Goal: Task Accomplishment & Management: Use online tool/utility

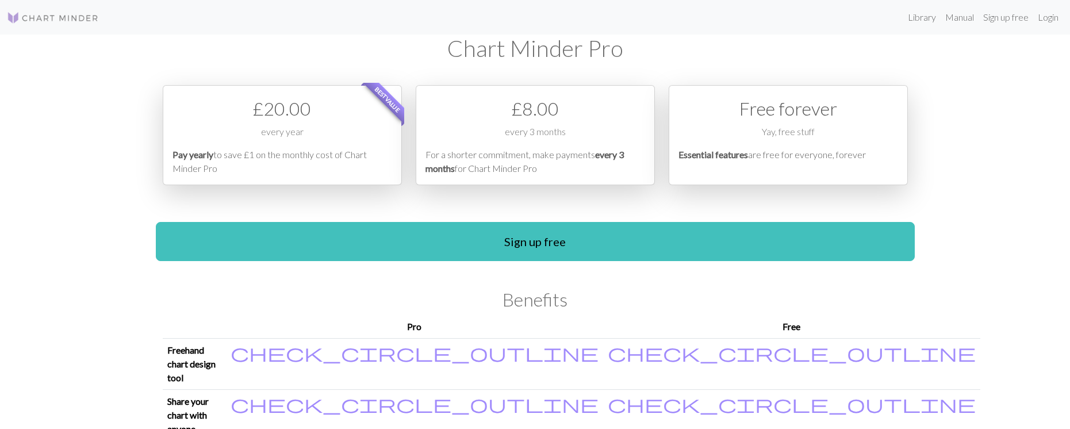
click at [739, 112] on div "Free forever" at bounding box center [788, 109] width 220 height 28
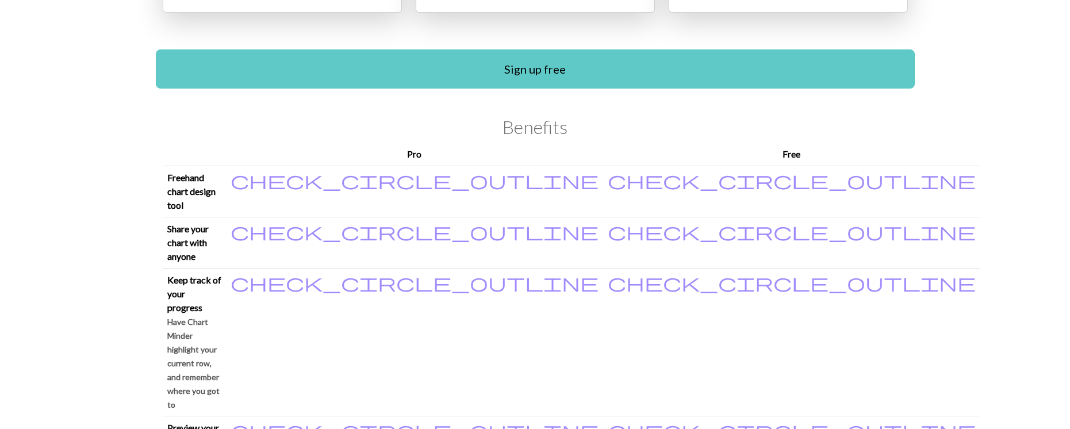
click at [615, 78] on link "Sign up free" at bounding box center [535, 68] width 759 height 39
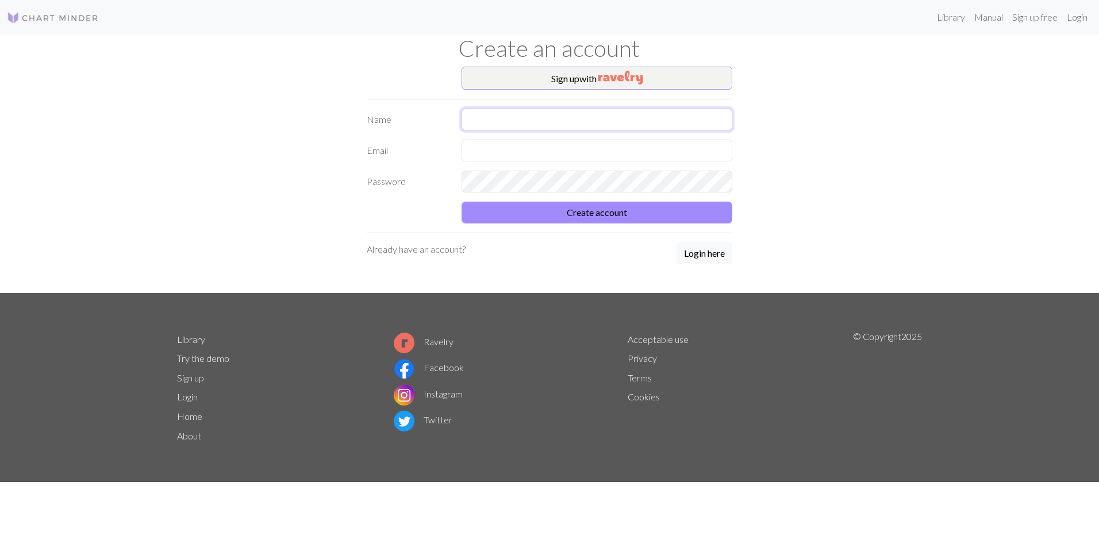
click at [528, 119] on input "text" at bounding box center [597, 120] width 271 height 22
type input "[PERSON_NAME] Susnyte"
type input "[PERSON_NAME][EMAIL_ADDRESS][DOMAIN_NAME]"
click at [606, 208] on button "Create account" at bounding box center [597, 213] width 271 height 22
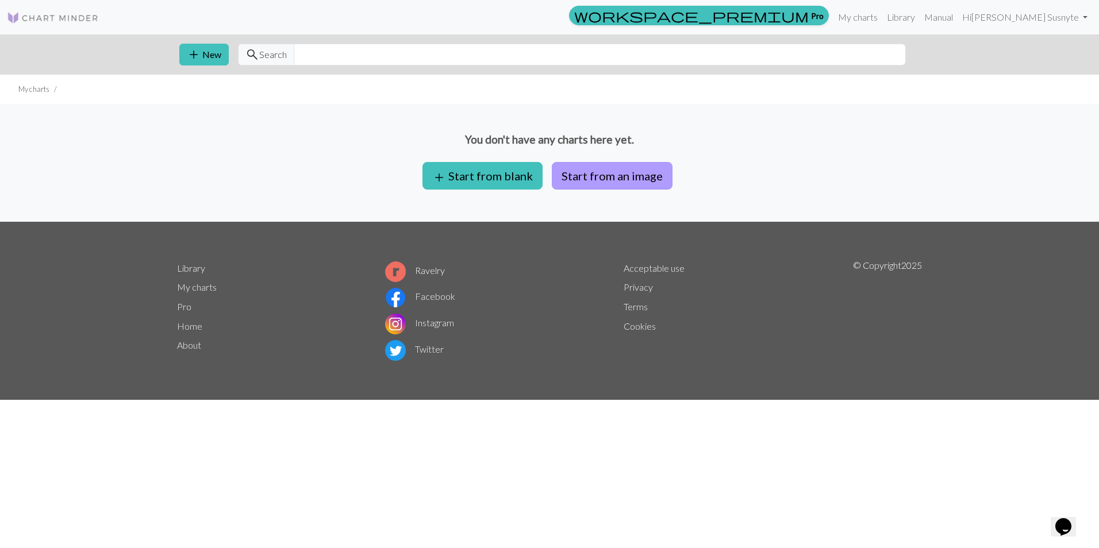
click at [632, 174] on button "Start from an image" at bounding box center [612, 176] width 121 height 28
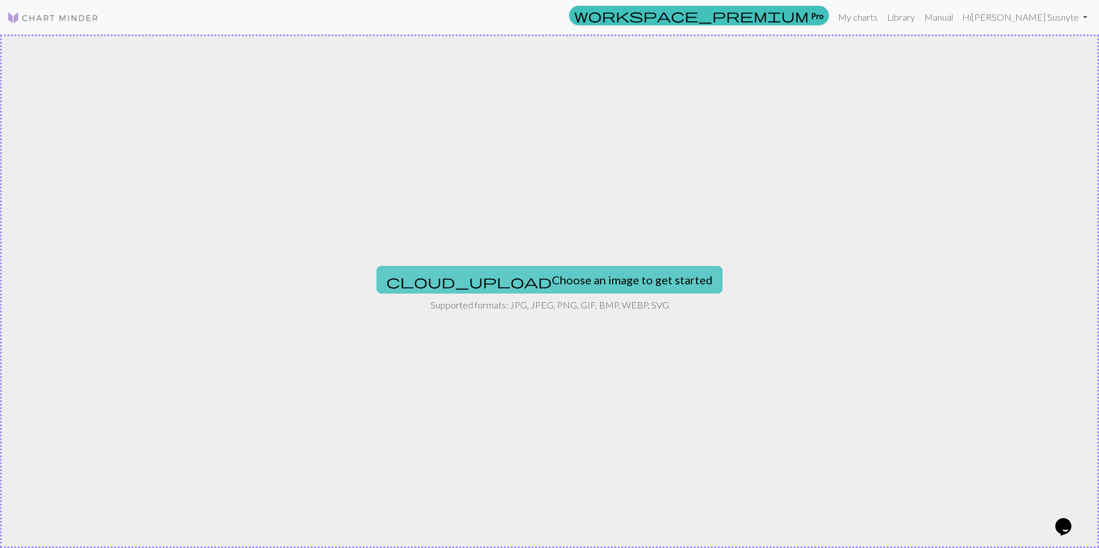
click at [559, 289] on button "cloud_upload Choose an image to get started" at bounding box center [550, 280] width 346 height 28
click at [532, 286] on button "cloud_upload Choose an image to get started" at bounding box center [550, 280] width 346 height 28
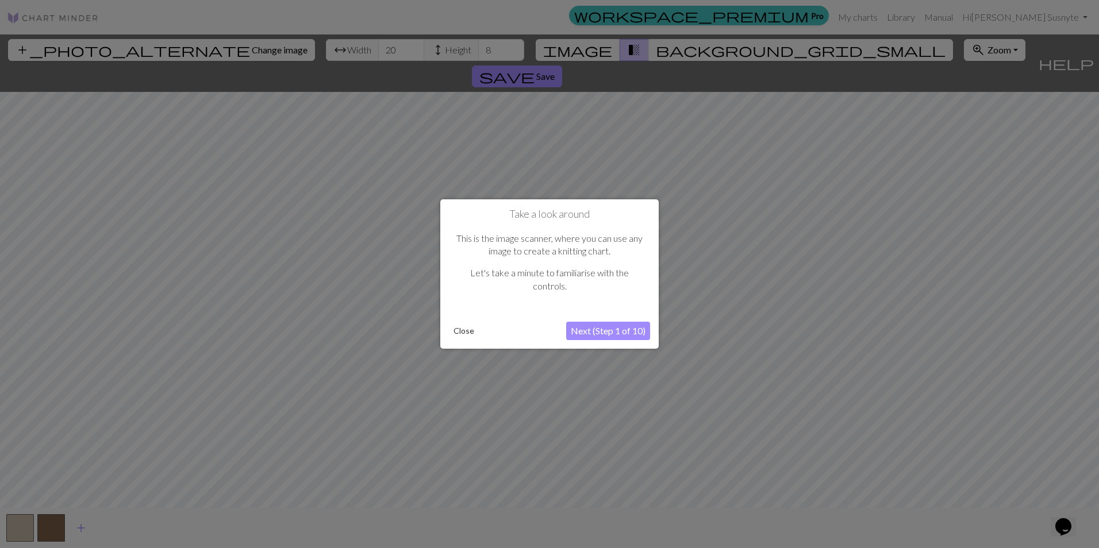
click at [599, 335] on button "Next (Step 1 of 10)" at bounding box center [608, 331] width 84 height 18
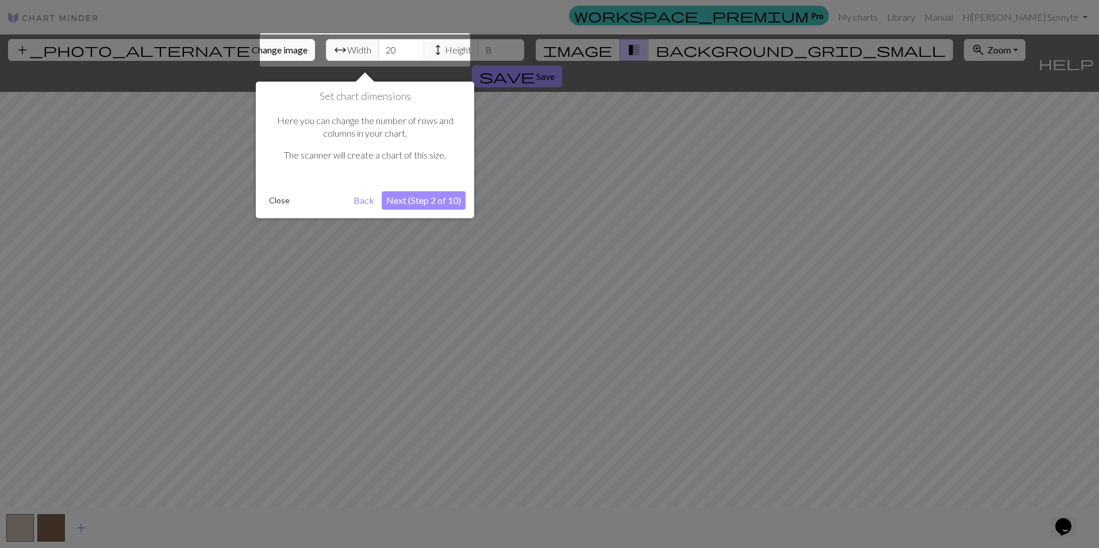
click at [452, 205] on button "Next (Step 2 of 10)" at bounding box center [424, 200] width 84 height 18
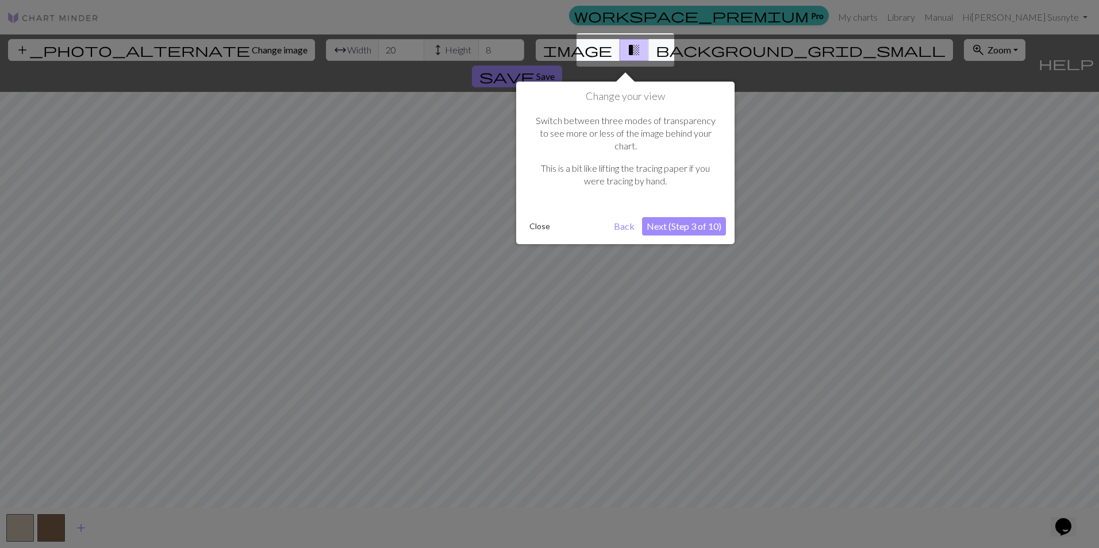
click at [706, 217] on button "Next (Step 3 of 10)" at bounding box center [684, 226] width 84 height 18
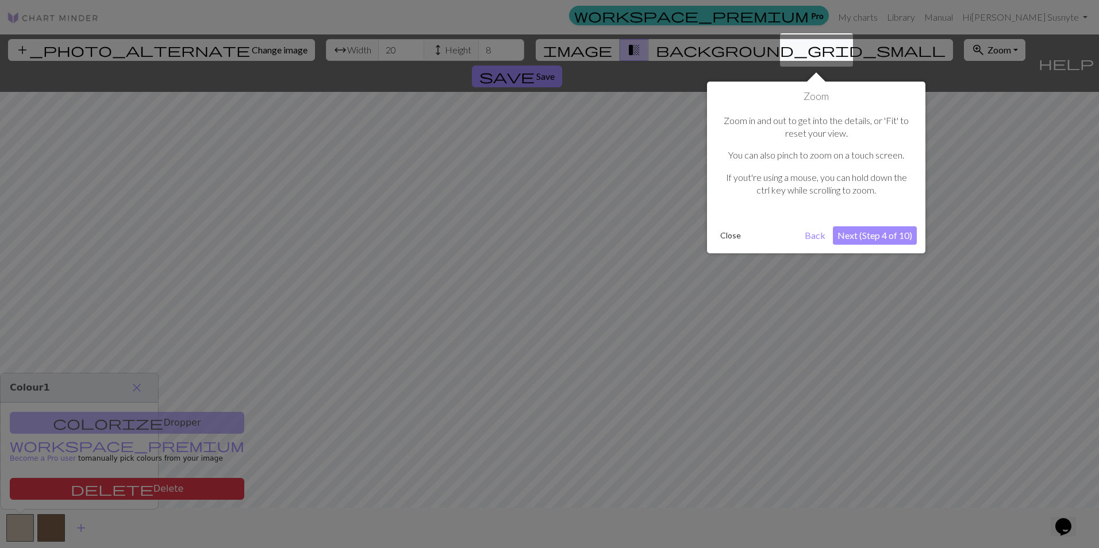
click at [859, 231] on button "Next (Step 4 of 10)" at bounding box center [875, 235] width 84 height 18
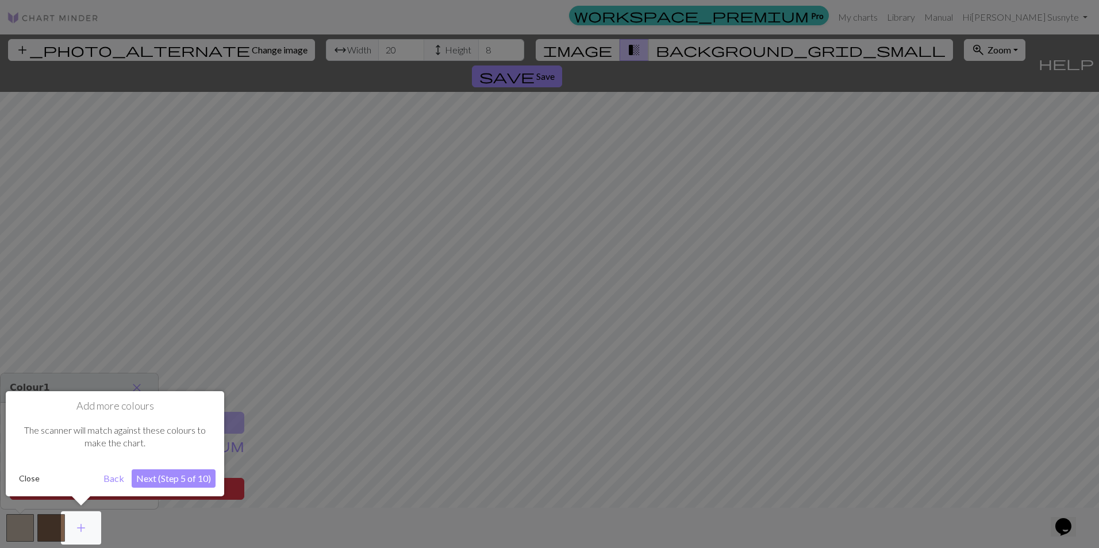
click at [172, 428] on button "Next (Step 5 of 10)" at bounding box center [174, 479] width 84 height 18
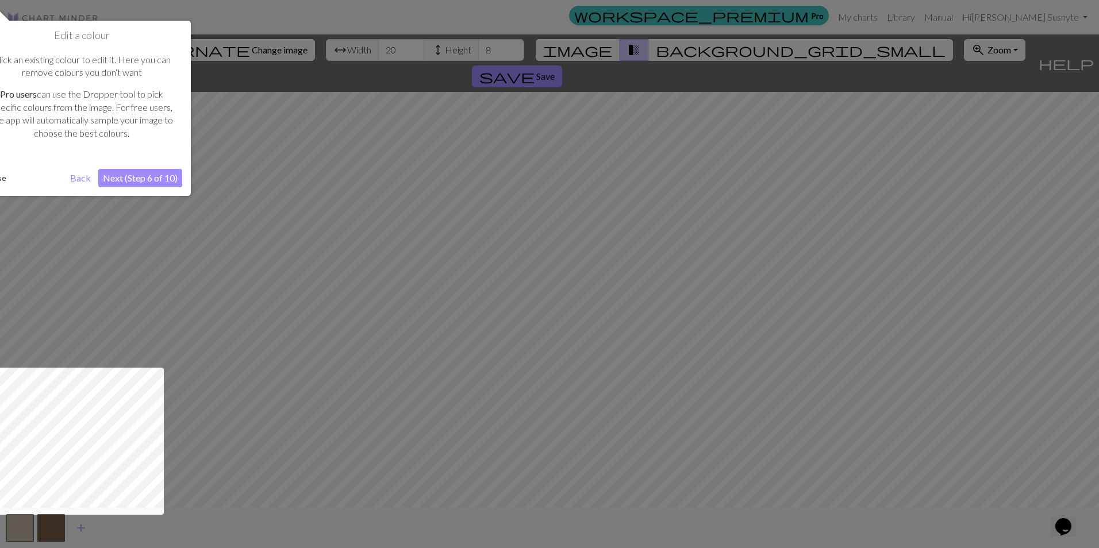
click at [170, 175] on button "Next (Step 6 of 10)" at bounding box center [140, 178] width 84 height 18
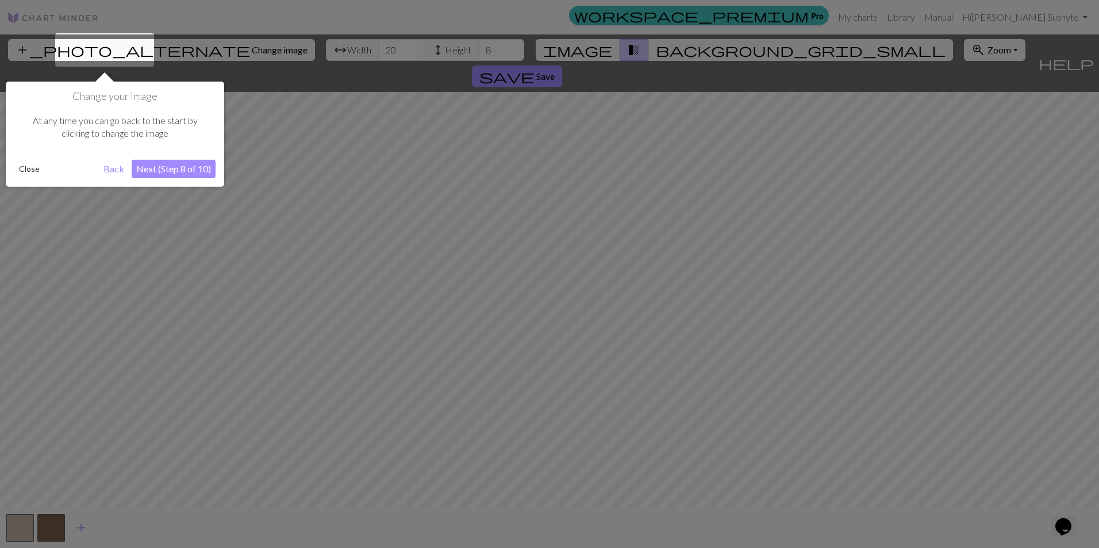
click at [185, 163] on button "Next (Step 8 of 10)" at bounding box center [174, 169] width 84 height 18
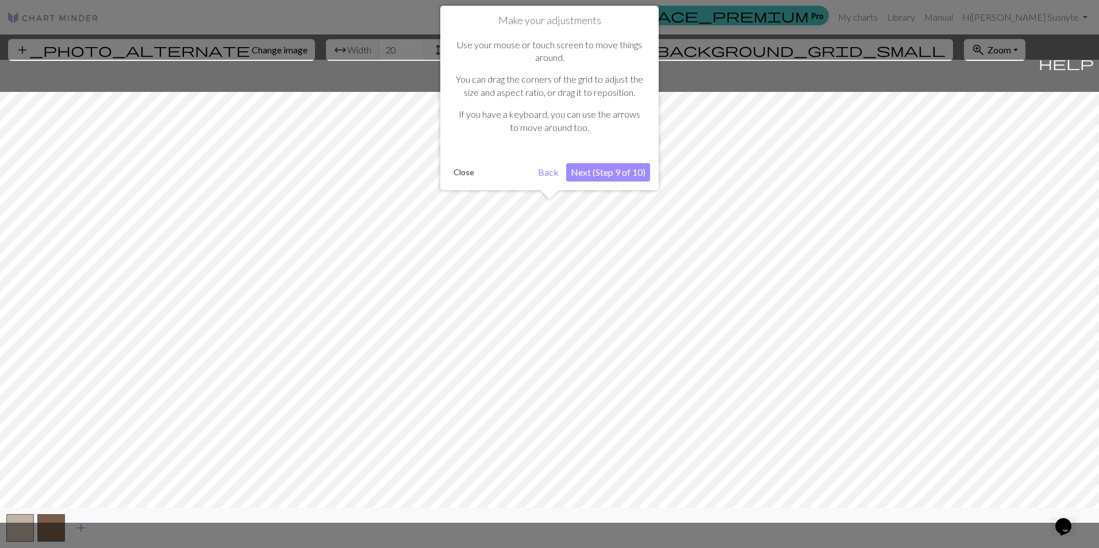
click at [639, 183] on div "Make your adjustments Use your mouse or touch screen to move things around. You…" at bounding box center [549, 98] width 218 height 185
click at [628, 178] on button "Next (Step 9 of 10)" at bounding box center [608, 172] width 84 height 18
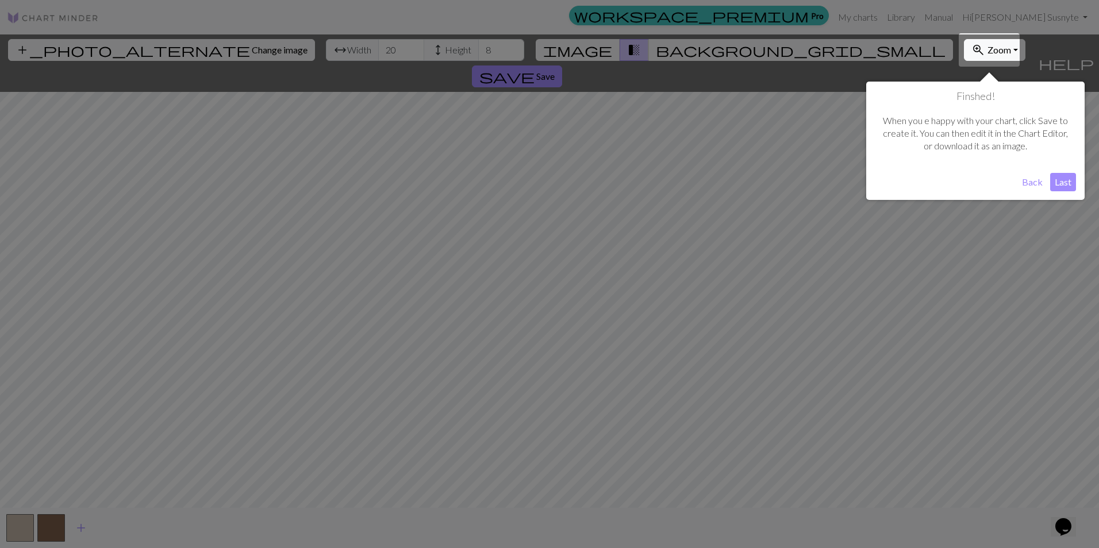
click at [1064, 183] on button "Last" at bounding box center [1063, 182] width 26 height 18
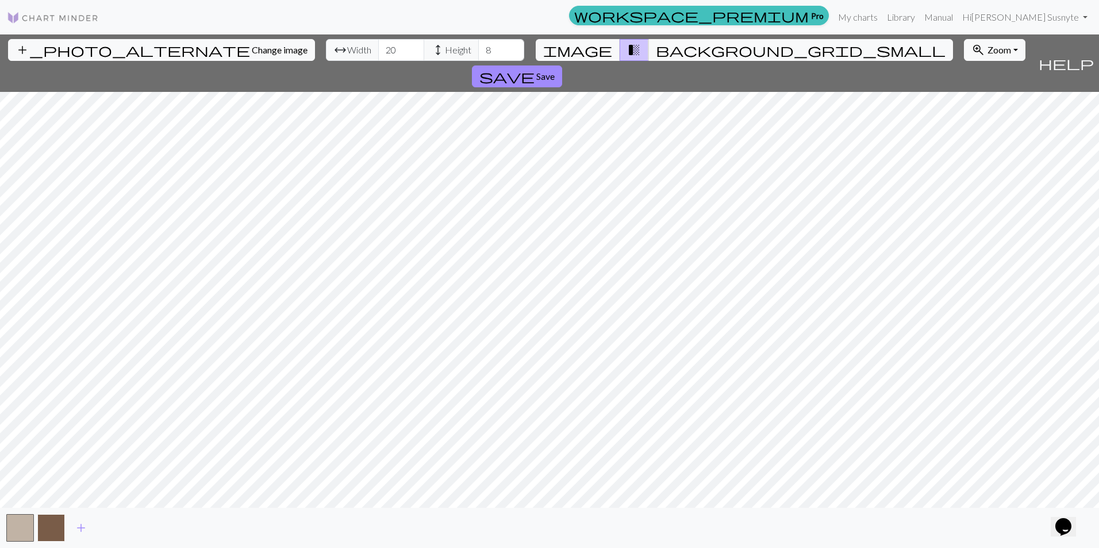
click at [45, 428] on button "button" at bounding box center [51, 528] width 28 height 28
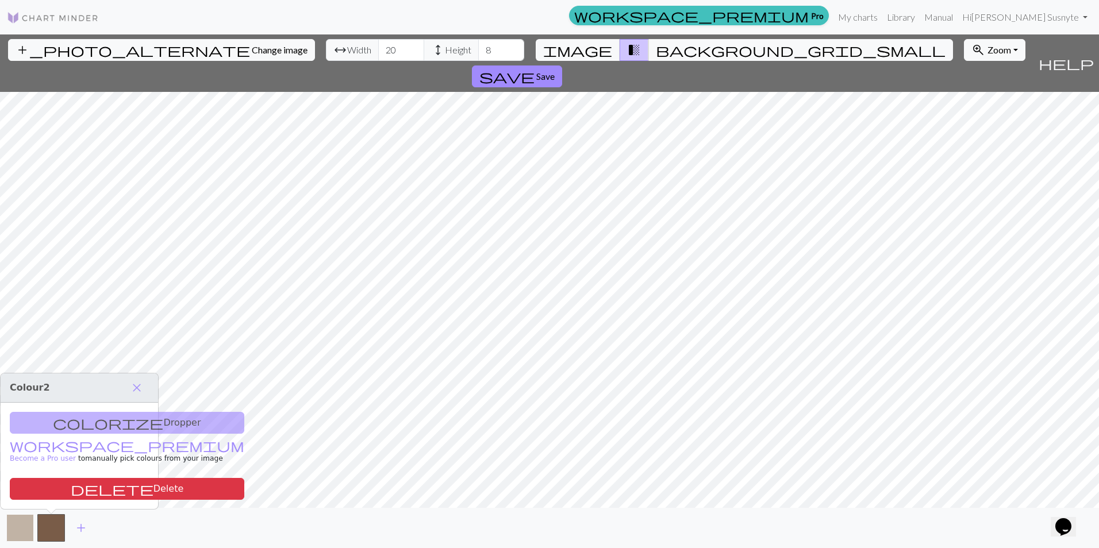
click at [21, 428] on button "button" at bounding box center [20, 528] width 28 height 28
click at [138, 387] on span "close" at bounding box center [137, 388] width 14 height 16
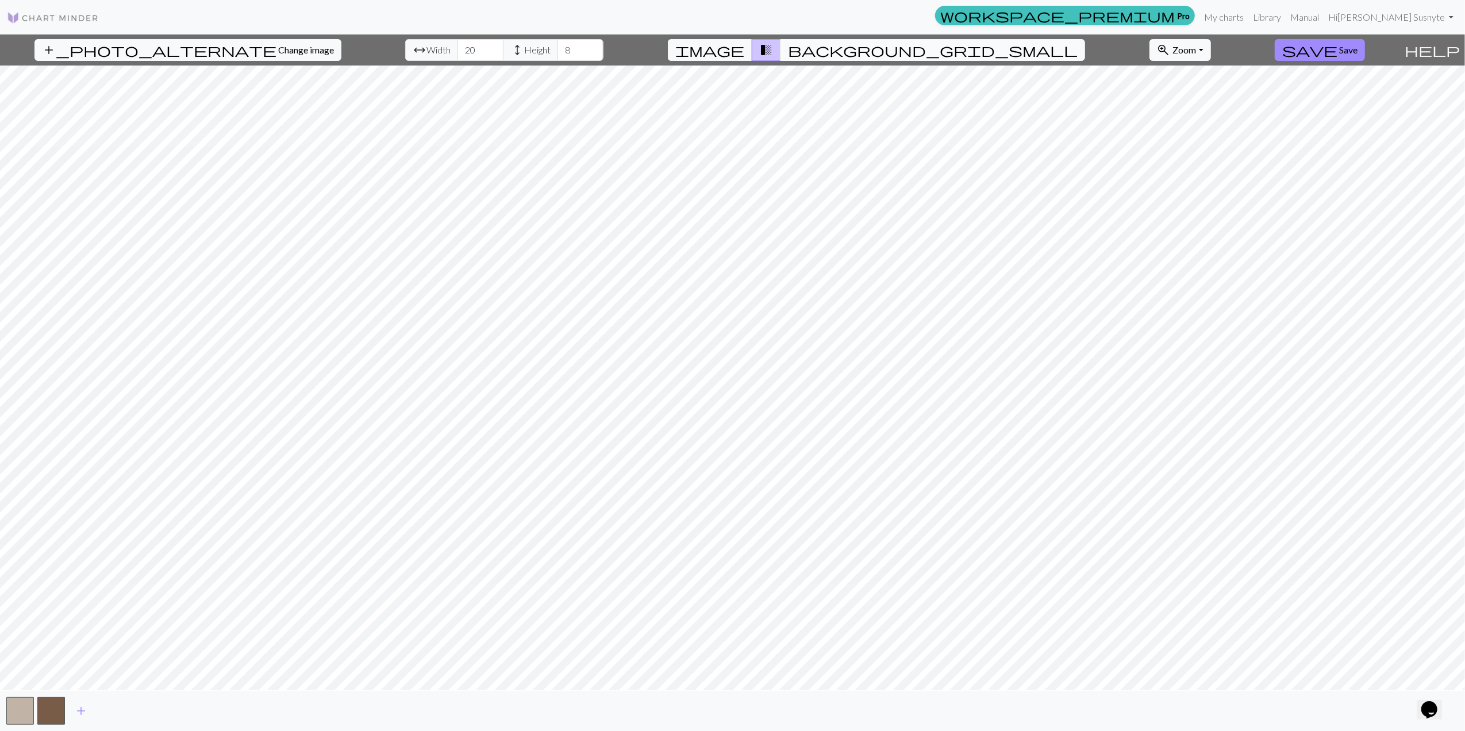
click at [840, 51] on span "background_grid_small" at bounding box center [933, 50] width 290 height 16
click at [752, 40] on button "image" at bounding box center [710, 50] width 85 height 22
click at [30, 428] on button "button" at bounding box center [20, 711] width 28 height 28
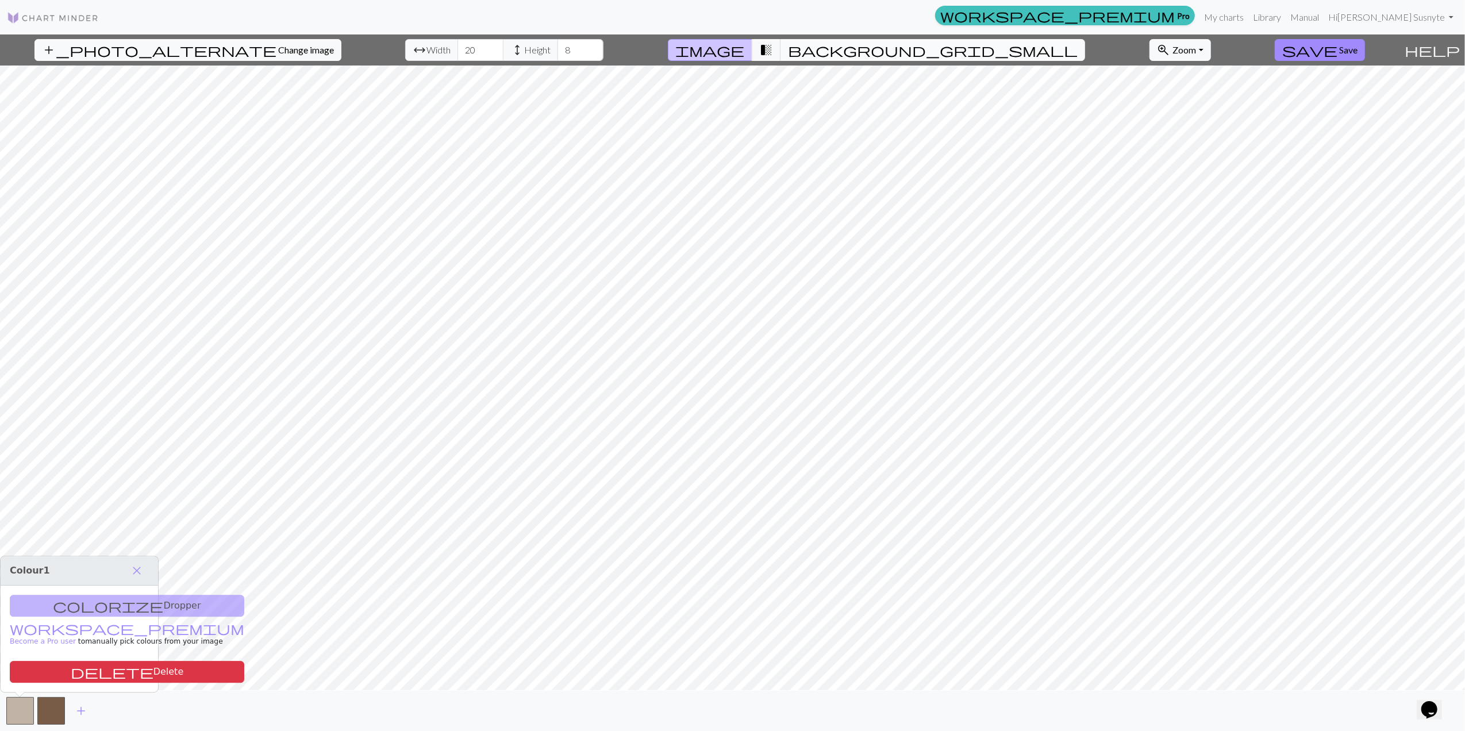
click at [838, 49] on span "background_grid_small" at bounding box center [933, 50] width 290 height 16
click at [781, 40] on button "transition_fade" at bounding box center [766, 50] width 29 height 22
click at [744, 53] on span "image" at bounding box center [709, 50] width 69 height 16
click at [524, 51] on span "Height" at bounding box center [537, 50] width 26 height 14
click at [427, 48] on span "Width" at bounding box center [439, 50] width 24 height 14
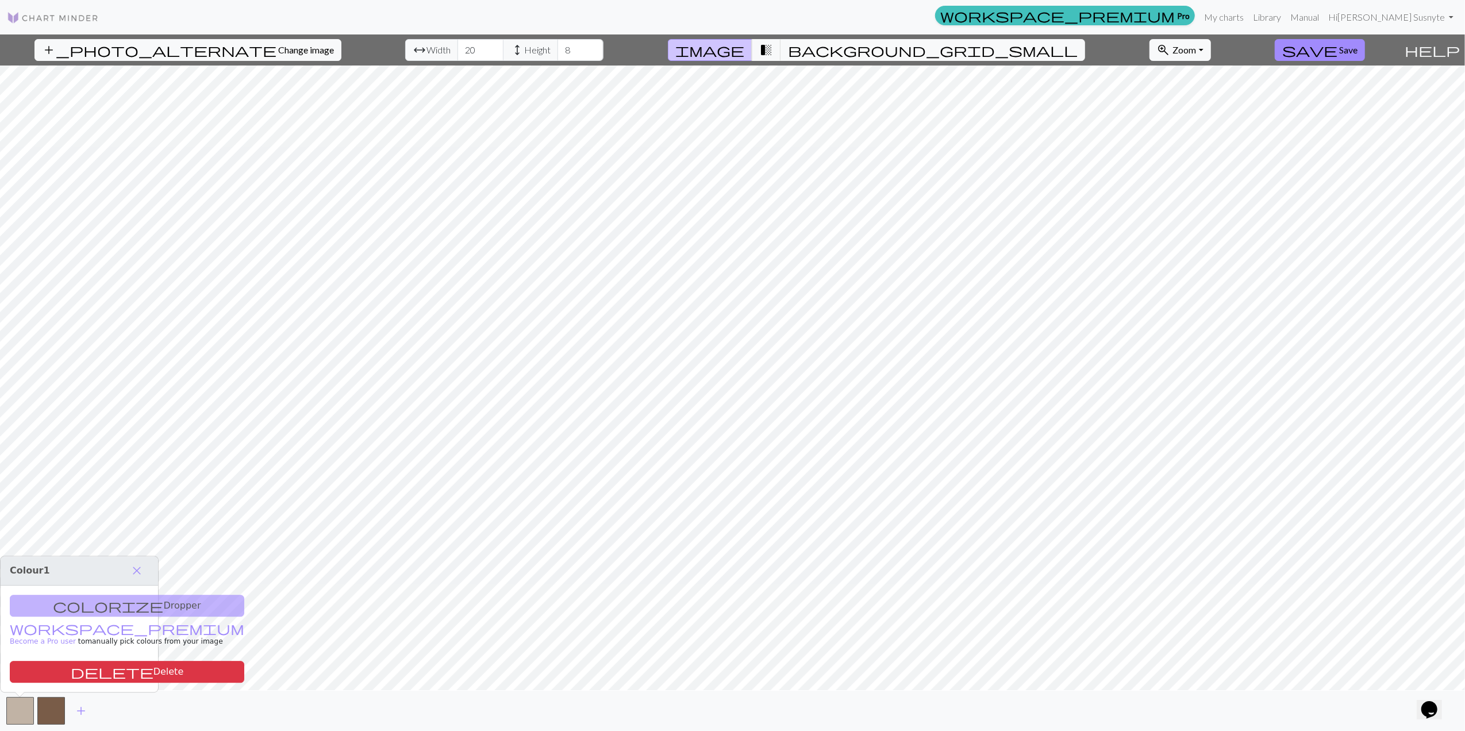
click at [34, 3] on nav "workspace_premium Pro My charts Library Manual Hi [PERSON_NAME] Susnyte Account…" at bounding box center [732, 17] width 1465 height 34
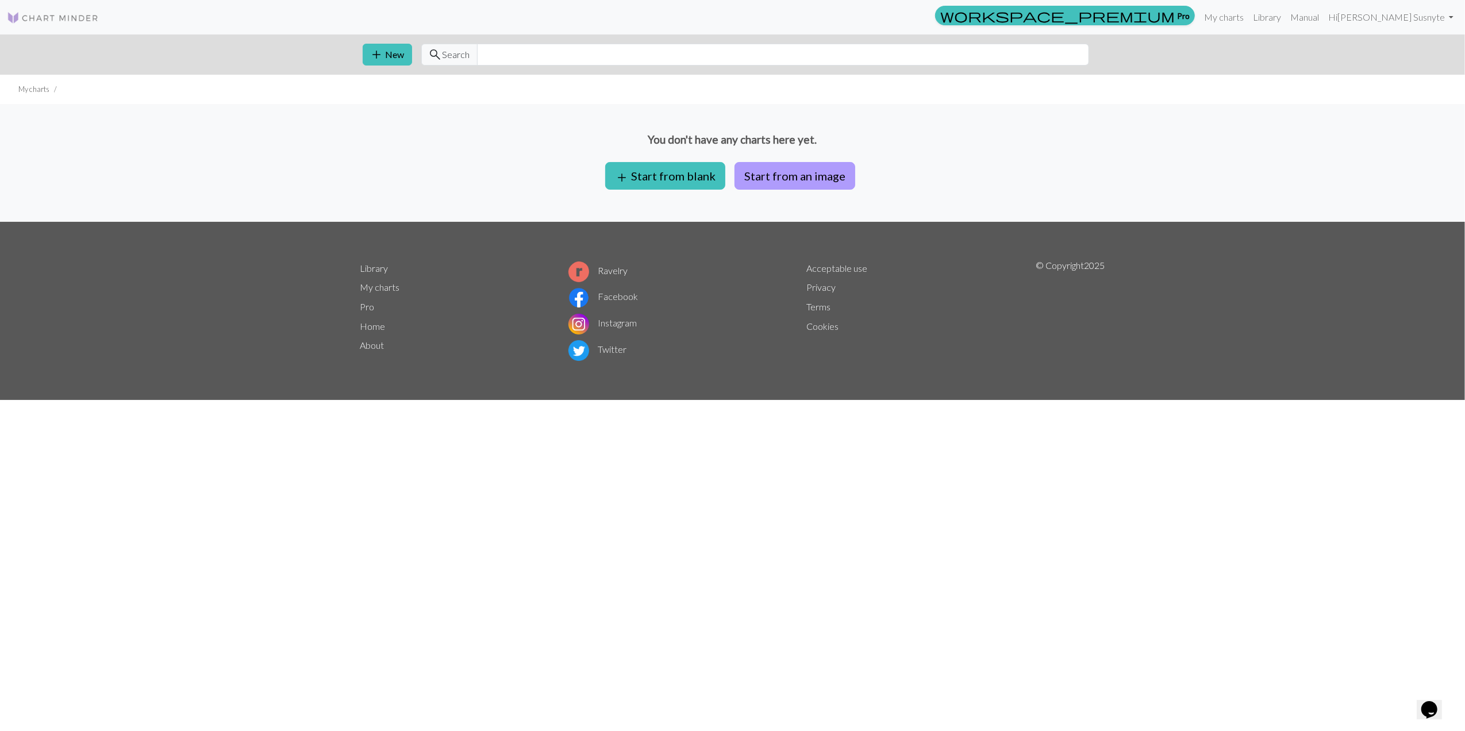
click at [806, 176] on button "Start from an image" at bounding box center [795, 176] width 121 height 28
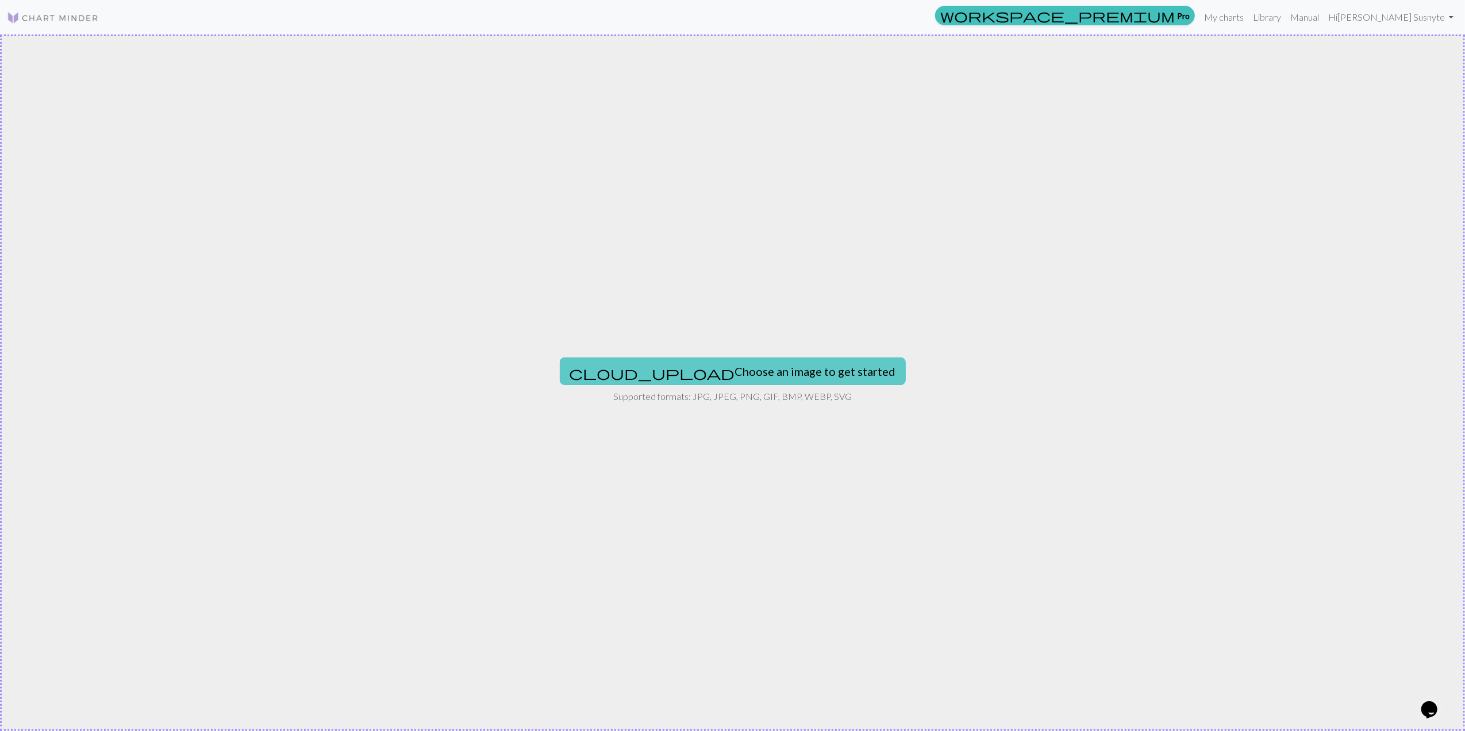
click at [699, 380] on button "cloud_upload Choose an image to get started" at bounding box center [733, 372] width 346 height 28
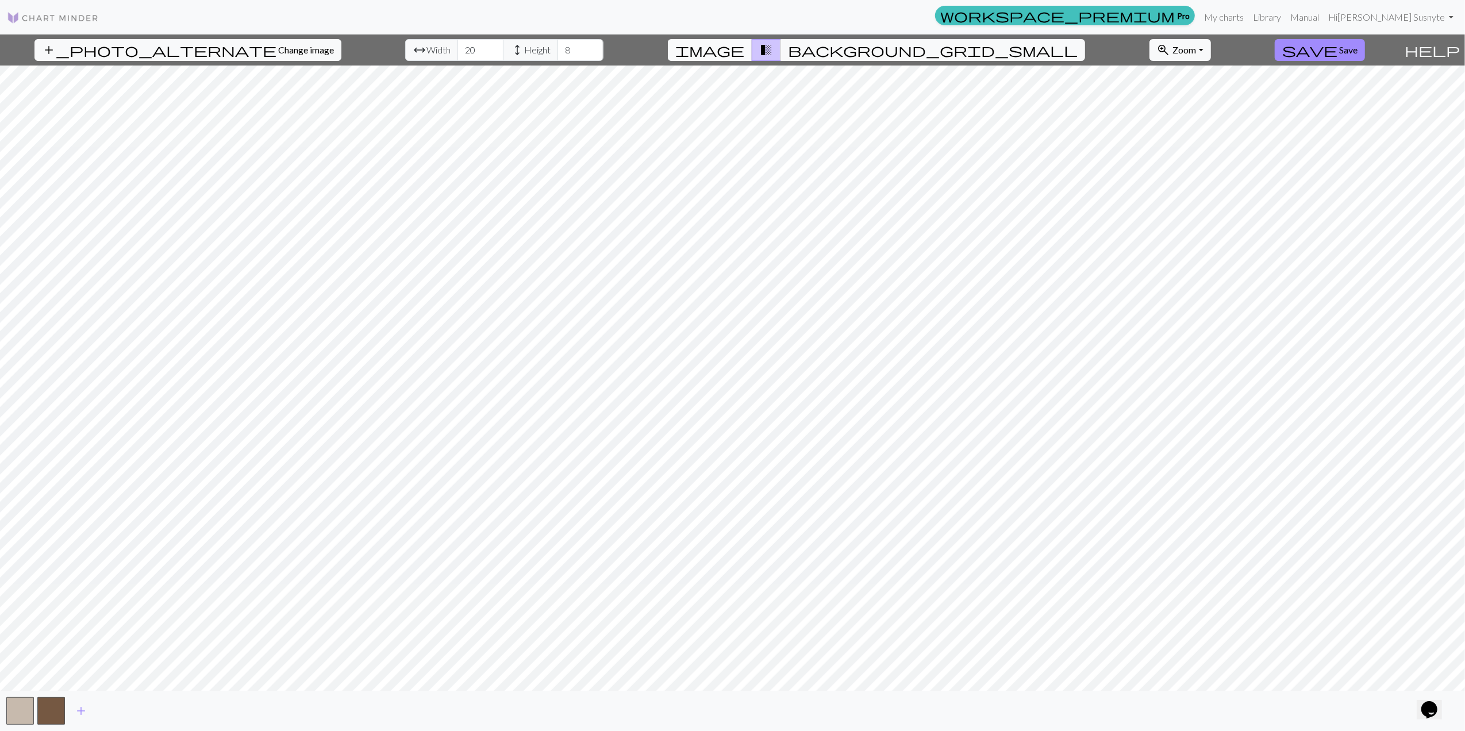
click at [752, 49] on button "image" at bounding box center [710, 50] width 85 height 22
click at [773, 47] on span "transition_fade" at bounding box center [766, 50] width 14 height 16
click at [744, 53] on span "image" at bounding box center [709, 50] width 69 height 16
click at [0, 368] on html "This website uses cookies to ensure you get the best experience on our website.…" at bounding box center [732, 365] width 1465 height 731
click at [458, 48] on input "20" at bounding box center [481, 50] width 46 height 22
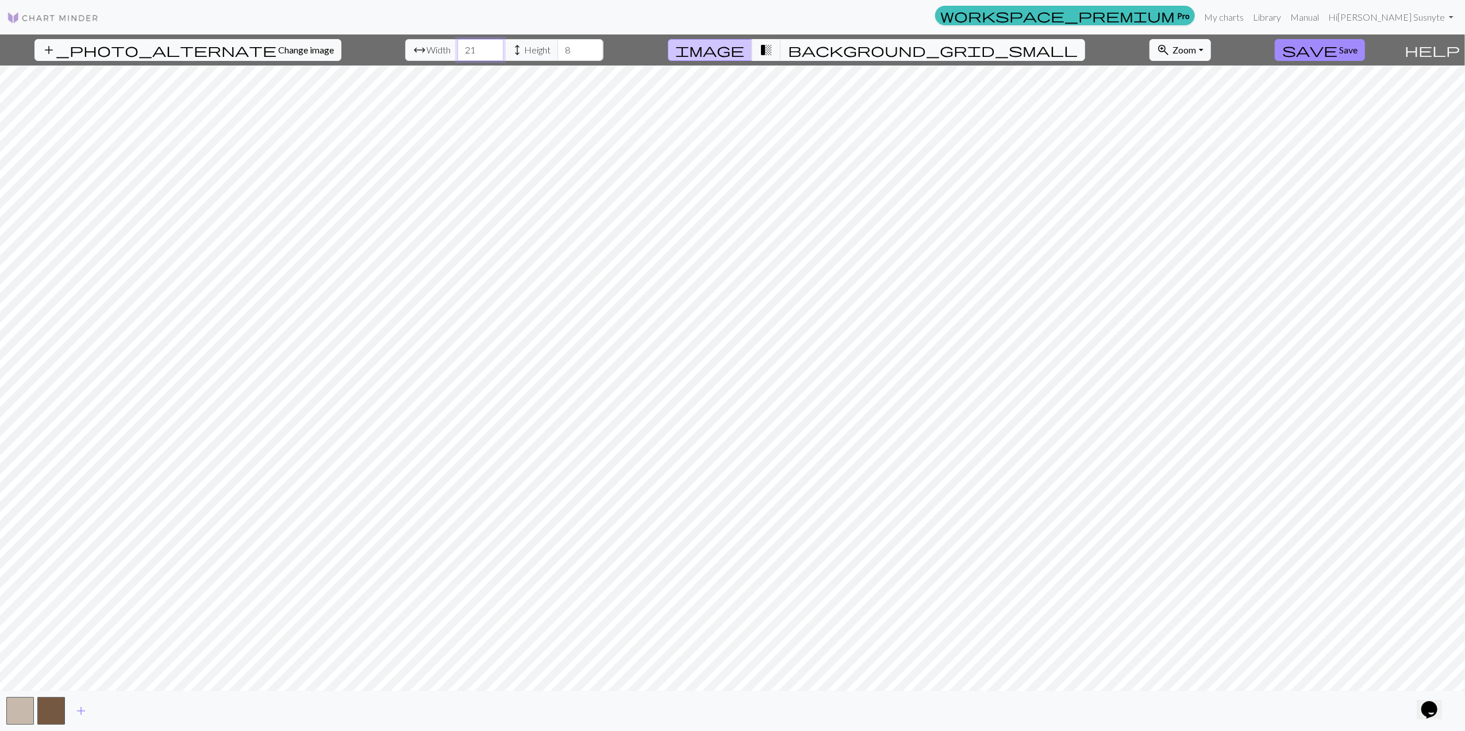
click at [461, 44] on input "21" at bounding box center [481, 50] width 46 height 22
click at [461, 44] on input "22" at bounding box center [481, 50] width 46 height 22
click at [461, 44] on input "23" at bounding box center [481, 50] width 46 height 22
click at [461, 44] on input "24" at bounding box center [481, 50] width 46 height 22
click at [461, 44] on input "25" at bounding box center [481, 50] width 46 height 22
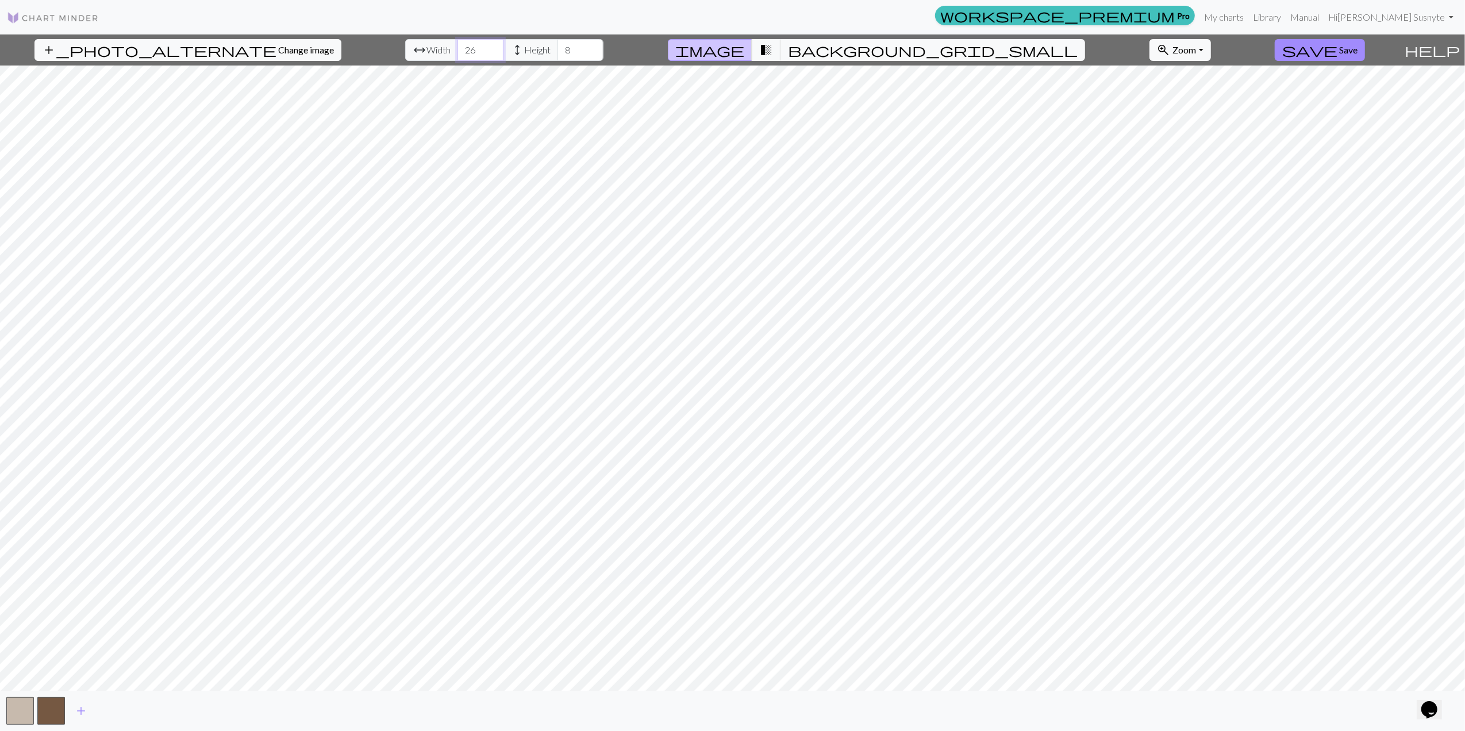
click at [461, 44] on input "26" at bounding box center [481, 50] width 46 height 22
click at [461, 44] on input "27" at bounding box center [481, 50] width 46 height 22
click at [461, 44] on input "28" at bounding box center [481, 50] width 46 height 22
click at [461, 44] on input "29" at bounding box center [481, 50] width 46 height 22
click at [461, 44] on input "30" at bounding box center [481, 50] width 46 height 22
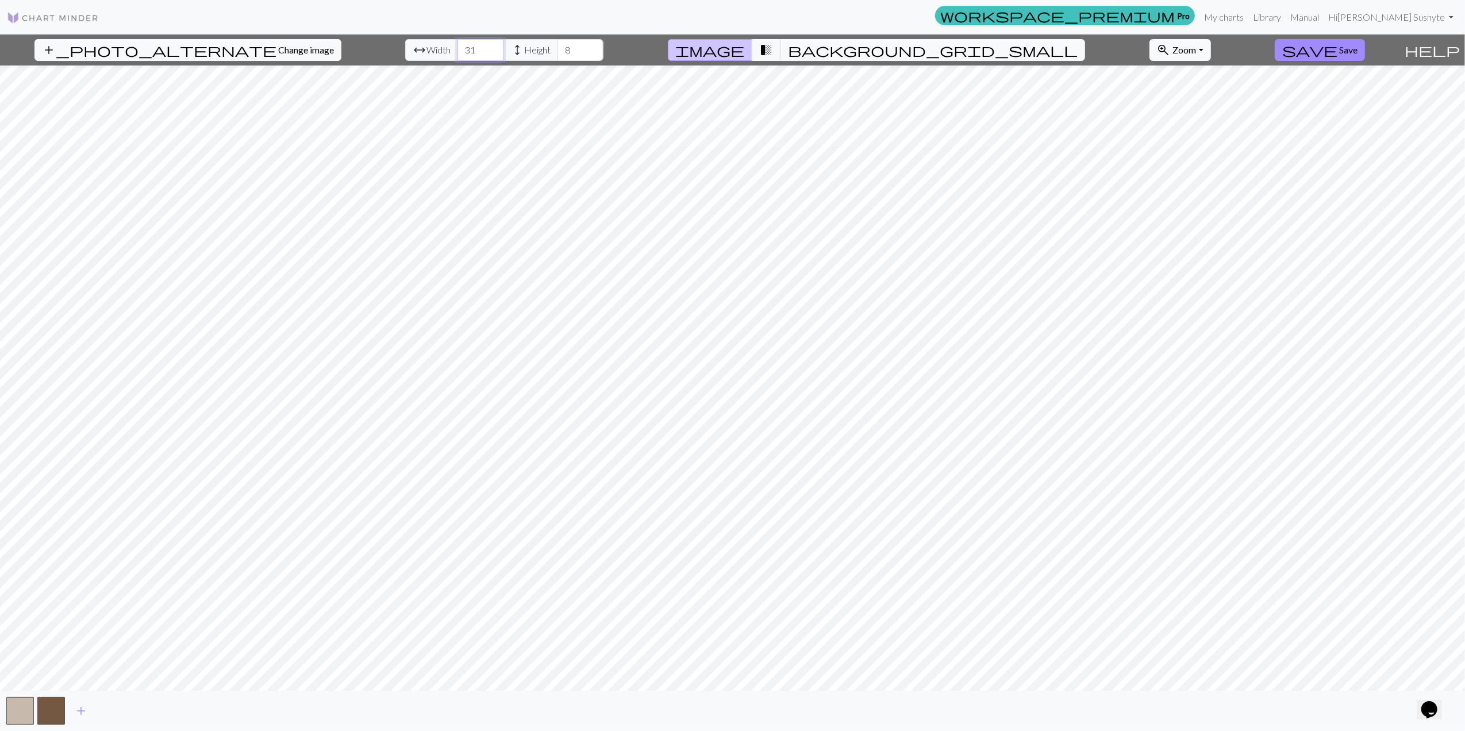
click at [461, 44] on input "31" at bounding box center [481, 50] width 46 height 22
click at [464, 57] on input "31" at bounding box center [481, 50] width 46 height 22
click at [462, 56] on input "30" at bounding box center [481, 50] width 46 height 22
click at [460, 56] on input "29" at bounding box center [481, 50] width 46 height 22
click at [460, 56] on input "28" at bounding box center [481, 50] width 46 height 22
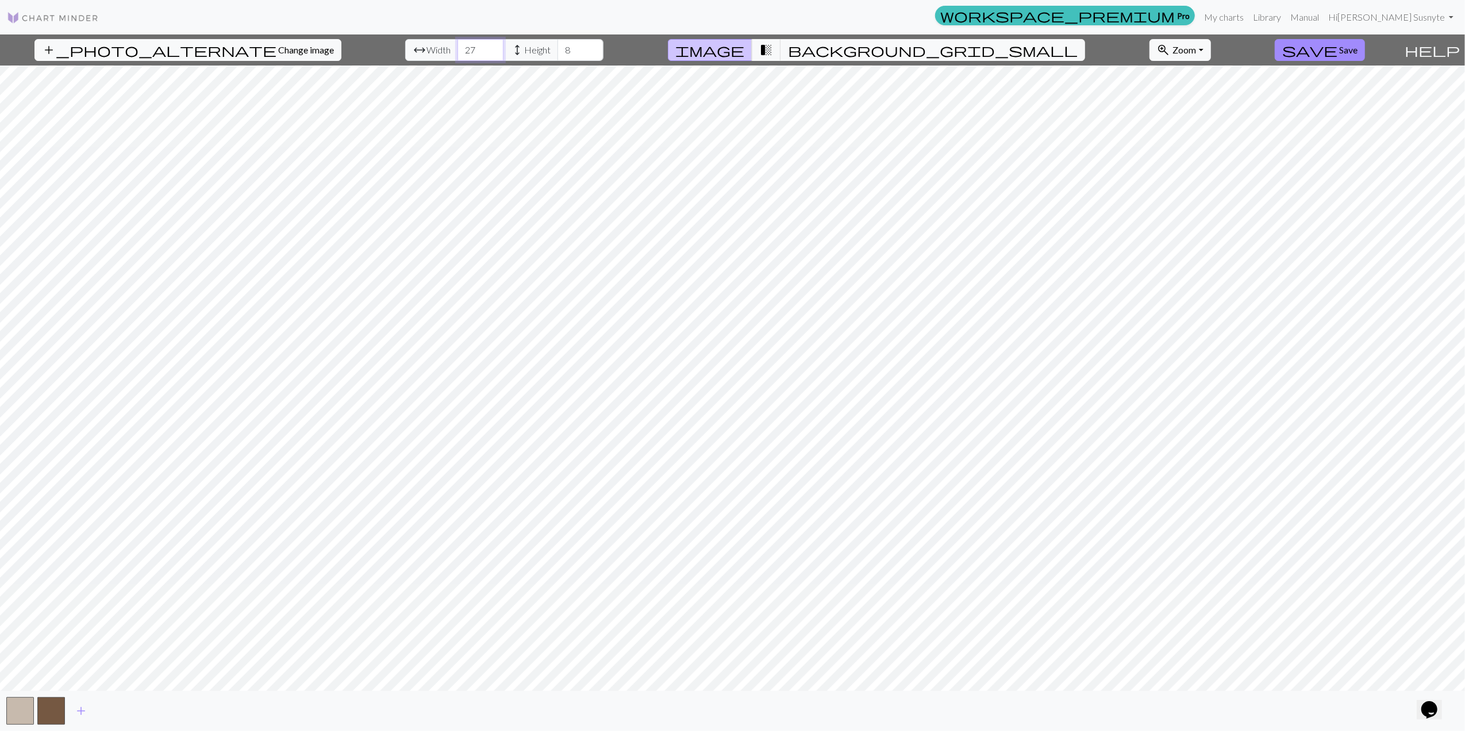
click at [460, 56] on input "27" at bounding box center [481, 50] width 46 height 22
click at [460, 56] on input "26" at bounding box center [481, 50] width 46 height 22
click at [460, 56] on input "25" at bounding box center [481, 50] width 46 height 22
click at [460, 56] on input "24" at bounding box center [481, 50] width 46 height 22
click at [460, 56] on input "23" at bounding box center [481, 50] width 46 height 22
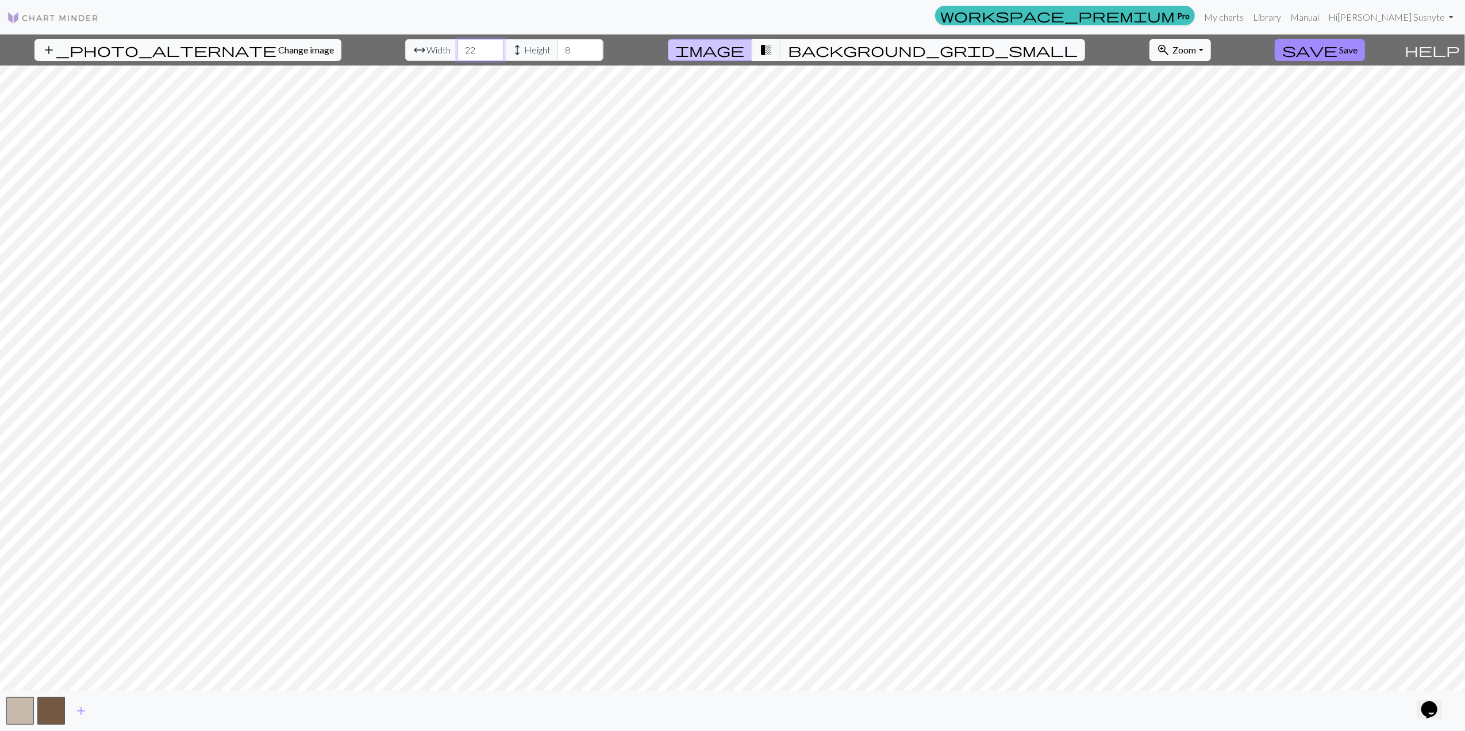
click at [460, 56] on input "22" at bounding box center [481, 50] width 46 height 22
click at [460, 56] on input "21" at bounding box center [481, 50] width 46 height 22
type input "20"
click at [460, 56] on input "20" at bounding box center [481, 50] width 46 height 22
click at [839, 55] on span "background_grid_small" at bounding box center [933, 50] width 290 height 16
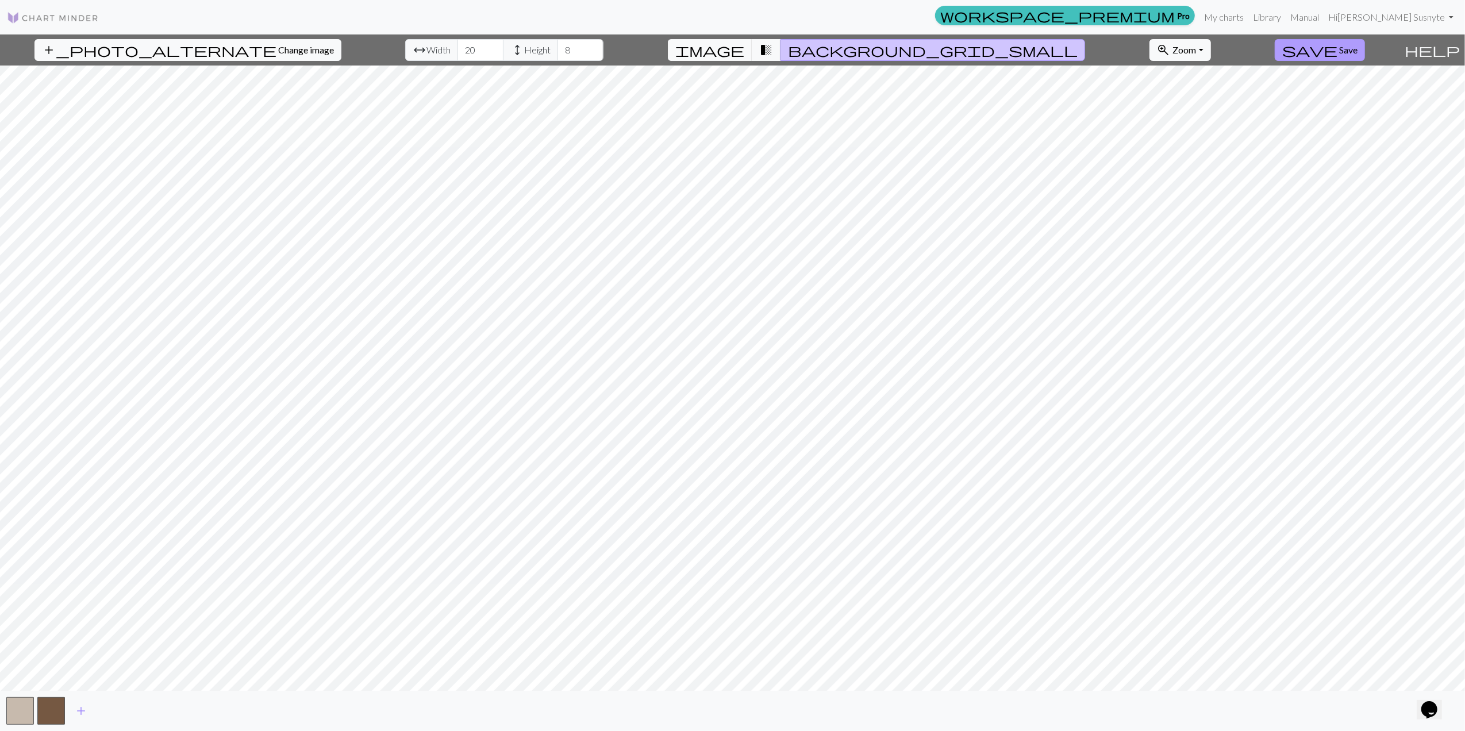
click at [1069, 53] on span "save" at bounding box center [1310, 50] width 55 height 16
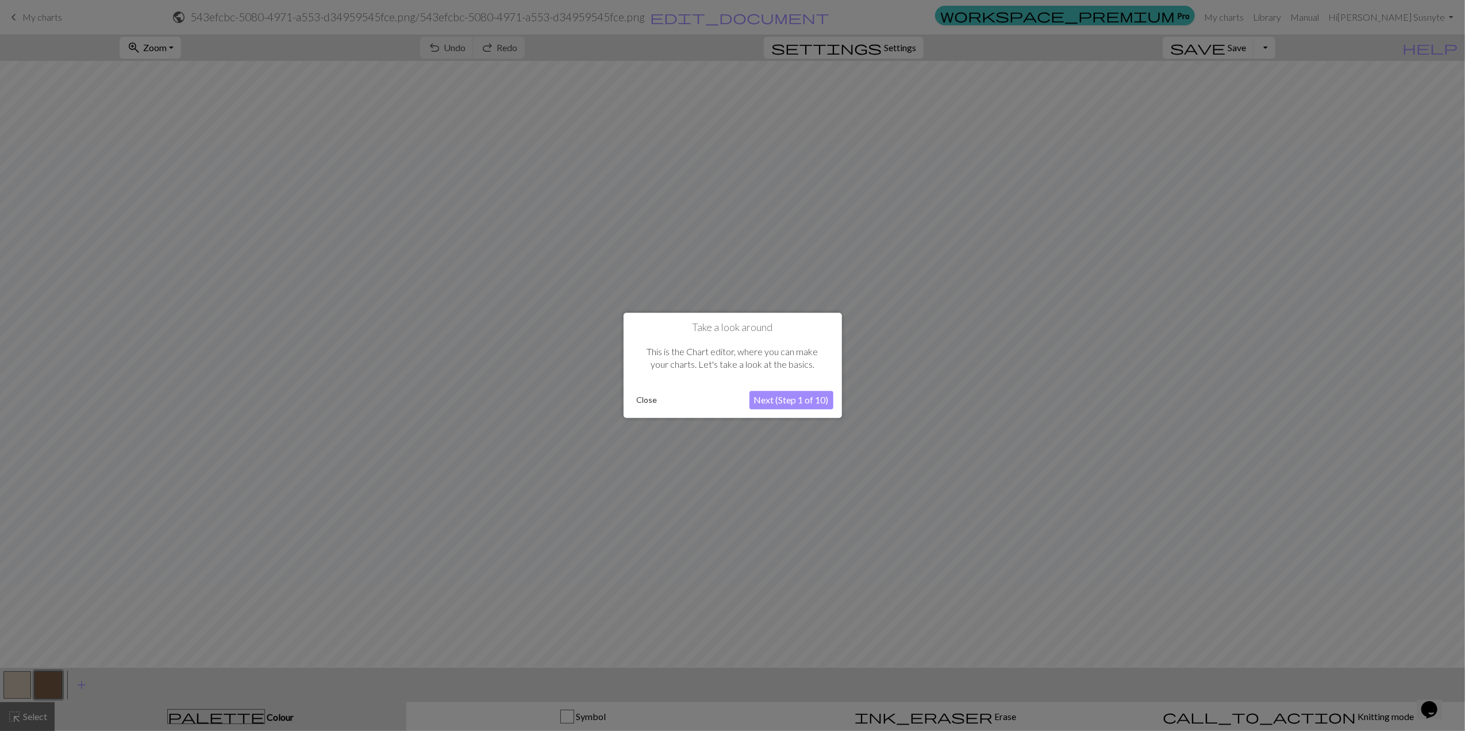
click at [815, 402] on button "Next (Step 1 of 10)" at bounding box center [792, 400] width 84 height 18
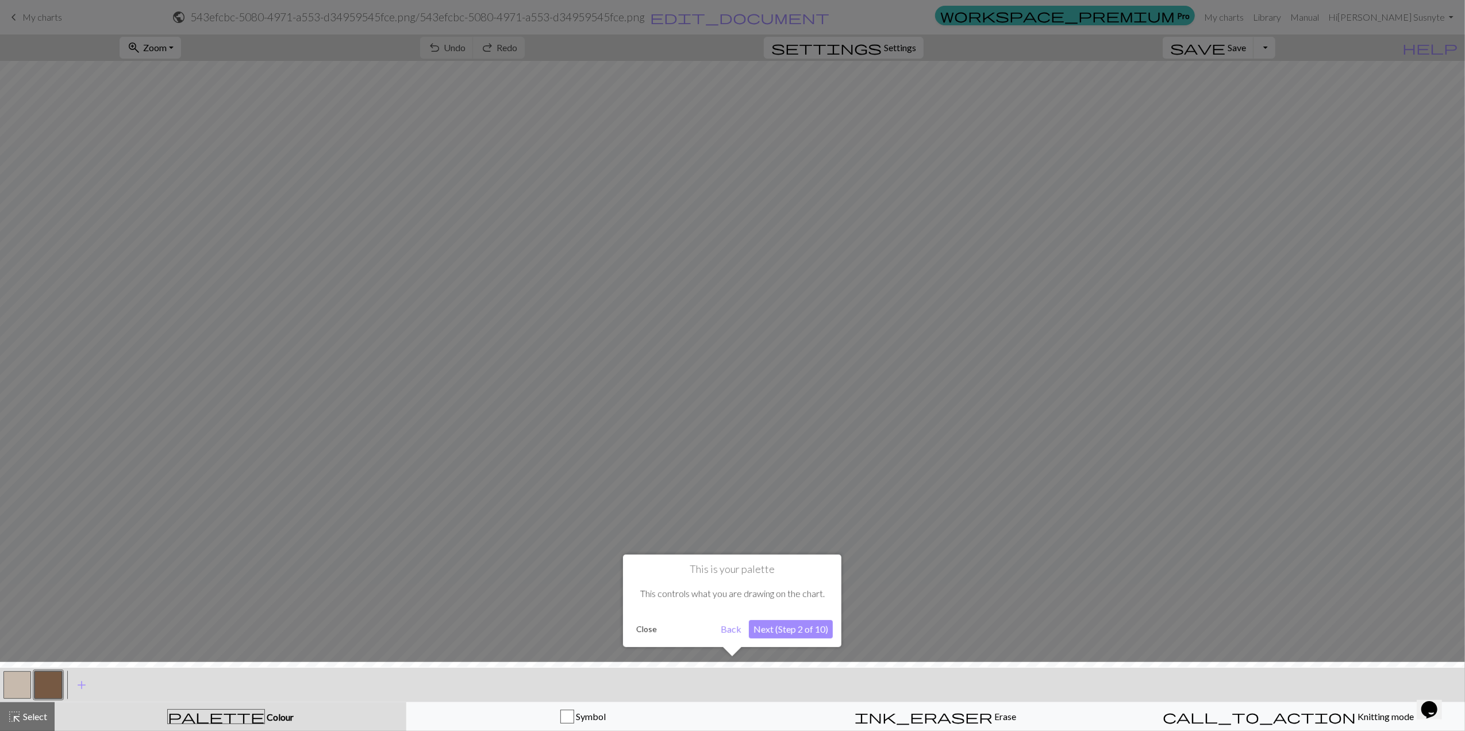
click at [789, 428] on div "This is your palette This controls what you are drawing on the chart. Close Bac…" at bounding box center [732, 601] width 218 height 93
click at [789, 428] on button "Next (Step 2 of 10)" at bounding box center [791, 629] width 84 height 18
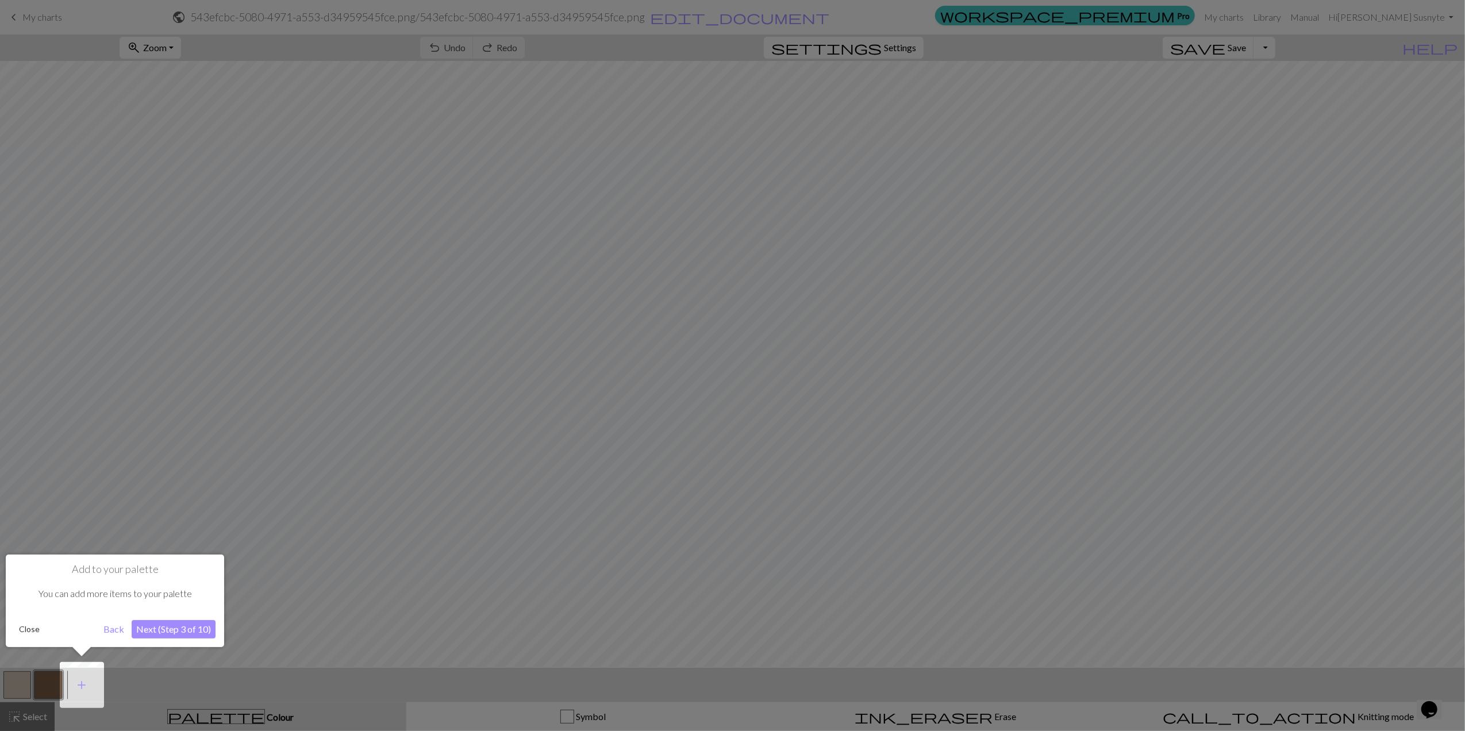
click at [187, 428] on div "Add to your palette You can add more items to your palette Close Back Next (Ste…" at bounding box center [115, 601] width 218 height 93
click at [195, 428] on button "Next (Step 3 of 10)" at bounding box center [174, 629] width 84 height 18
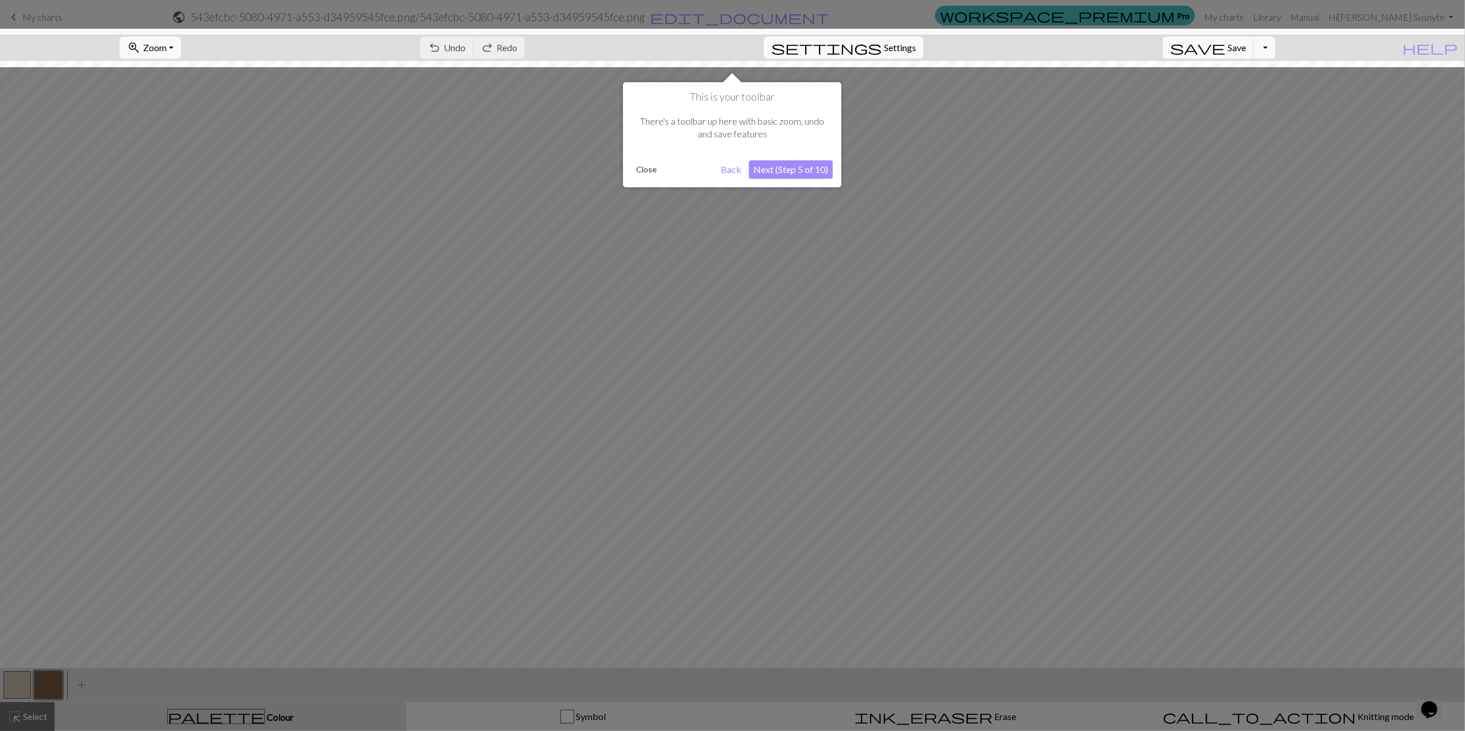
click at [799, 176] on button "Next (Step 5 of 10)" at bounding box center [791, 169] width 84 height 18
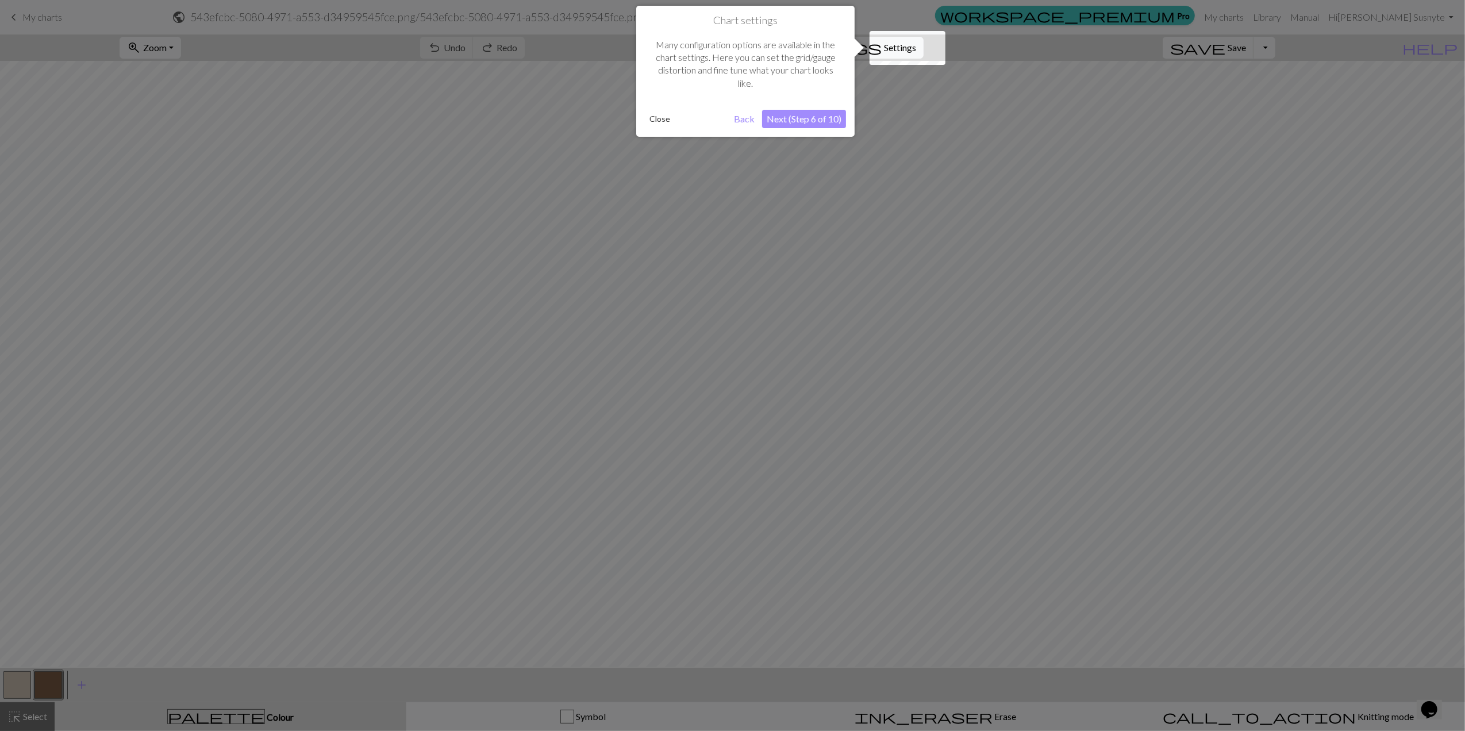
click at [819, 125] on button "Next (Step 6 of 10)" at bounding box center [804, 119] width 84 height 18
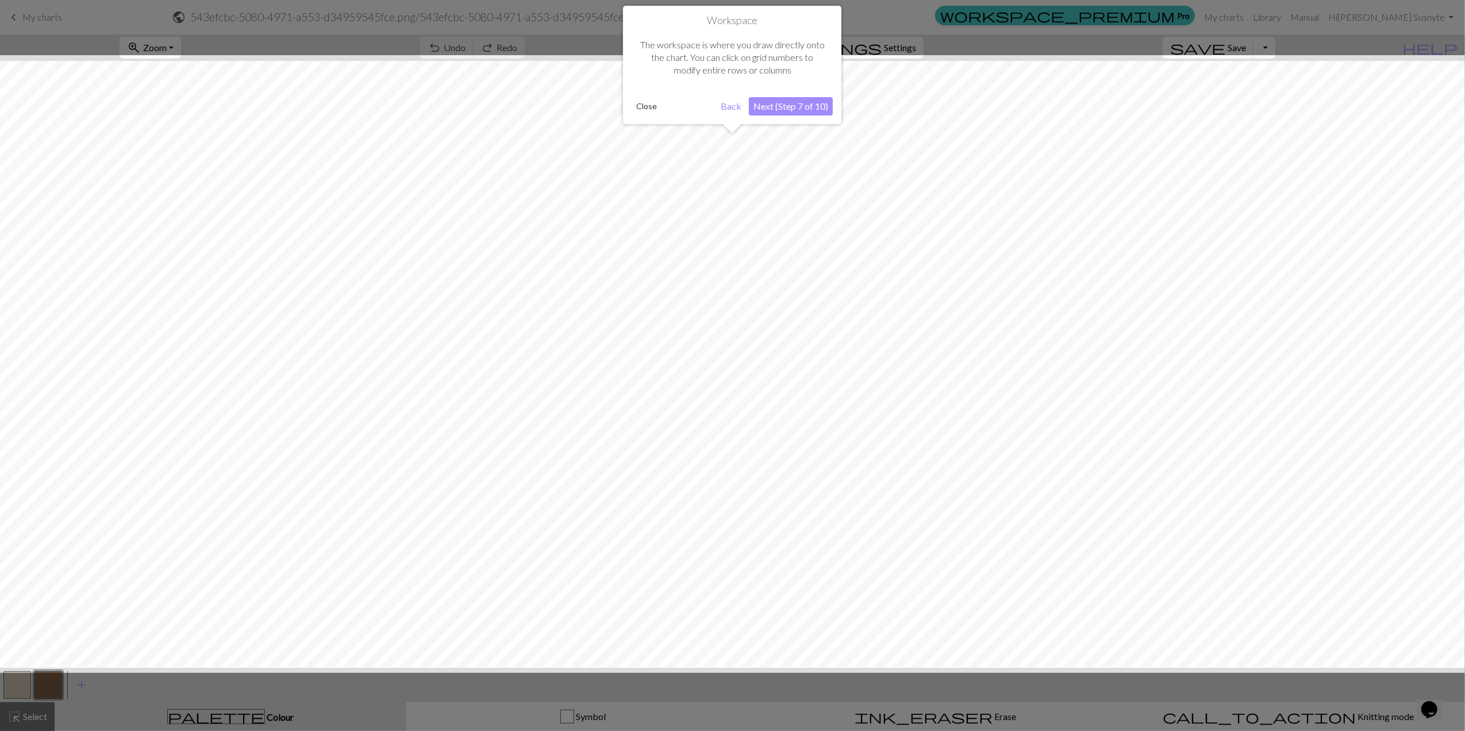
click at [820, 121] on div "Workspace The workspace is where you draw directly onto the chart. You can clic…" at bounding box center [732, 65] width 218 height 118
click at [811, 109] on button "Next (Step 7 of 10)" at bounding box center [791, 106] width 84 height 18
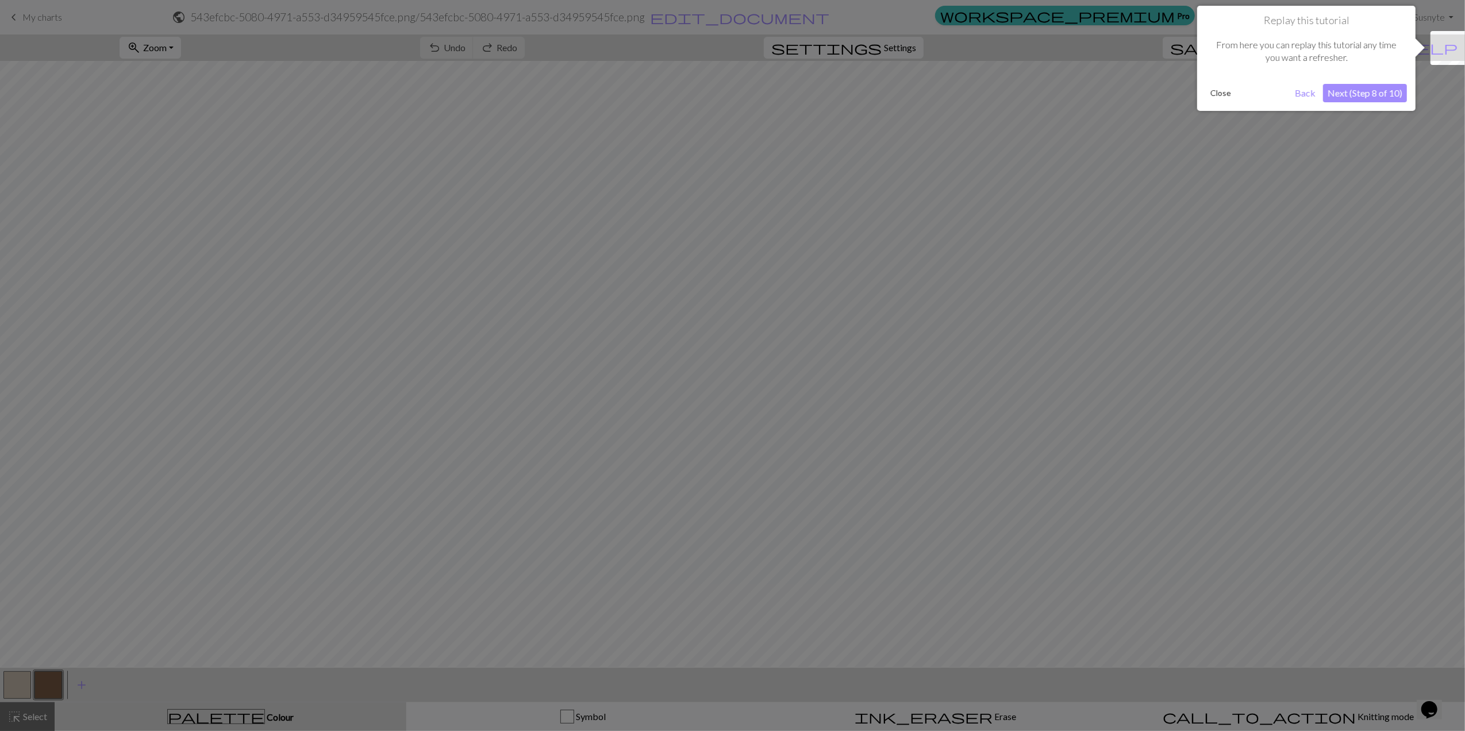
click at [1069, 98] on button "Next (Step 8 of 10)" at bounding box center [1365, 93] width 84 height 18
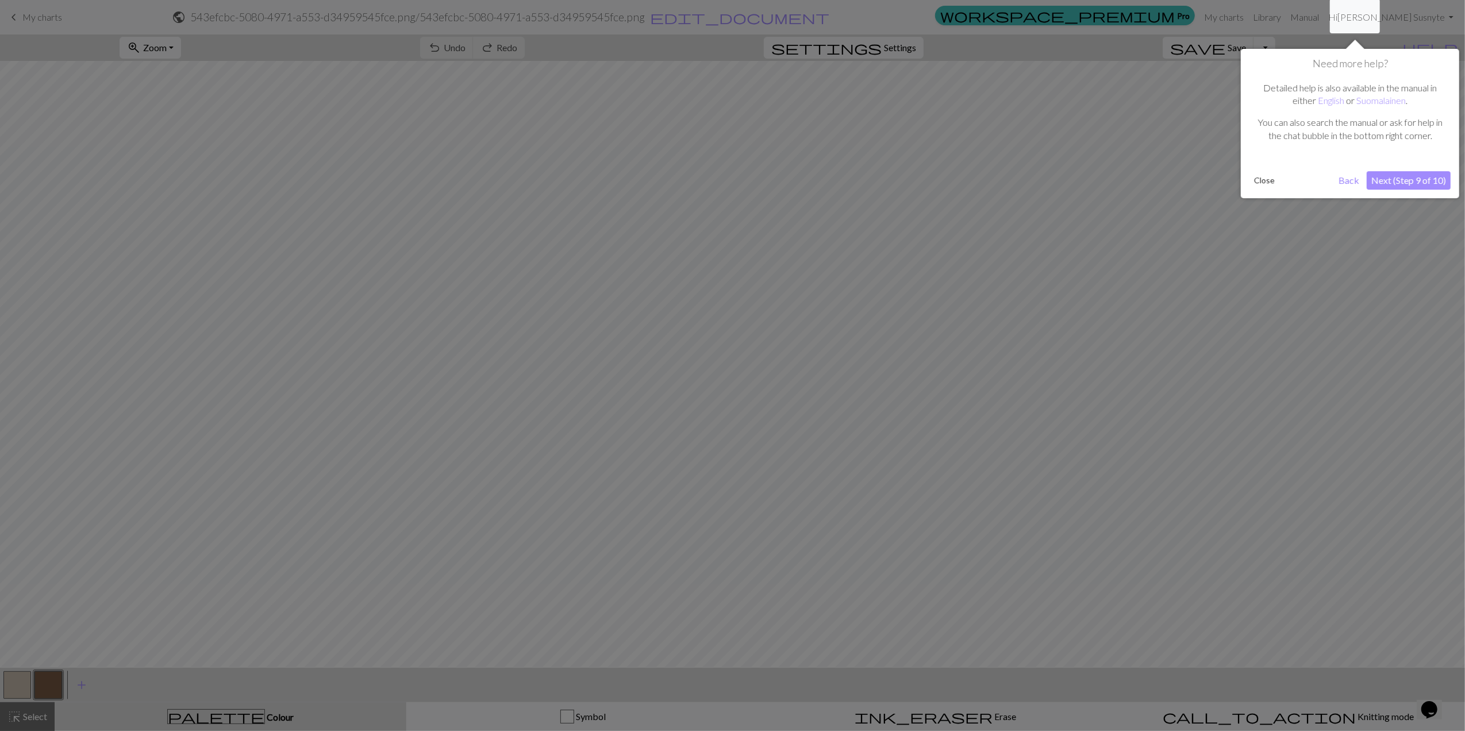
click at [1069, 191] on div "Need more help? Detailed help is also available in the manual in either English…" at bounding box center [1350, 123] width 218 height 149
click at [1069, 173] on button "Next (Step 9 of 10)" at bounding box center [1409, 180] width 84 height 18
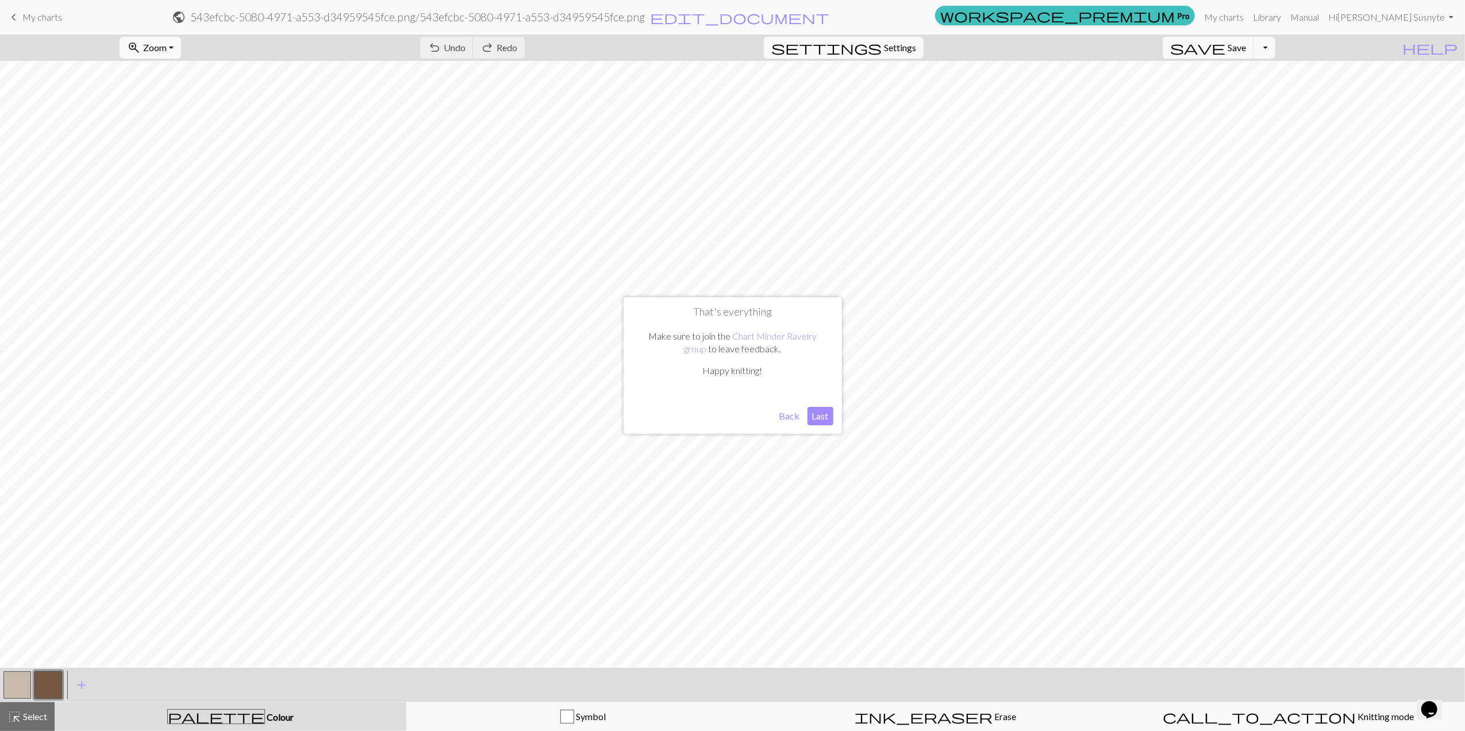
click at [817, 414] on button "Last" at bounding box center [821, 416] width 26 height 18
click at [167, 47] on span "Zoom" at bounding box center [155, 47] width 24 height 11
click at [192, 160] on button "100%" at bounding box center [165, 157] width 91 height 18
click at [167, 47] on span "Zoom" at bounding box center [155, 47] width 24 height 11
click at [186, 175] on button "150%" at bounding box center [165, 175] width 91 height 18
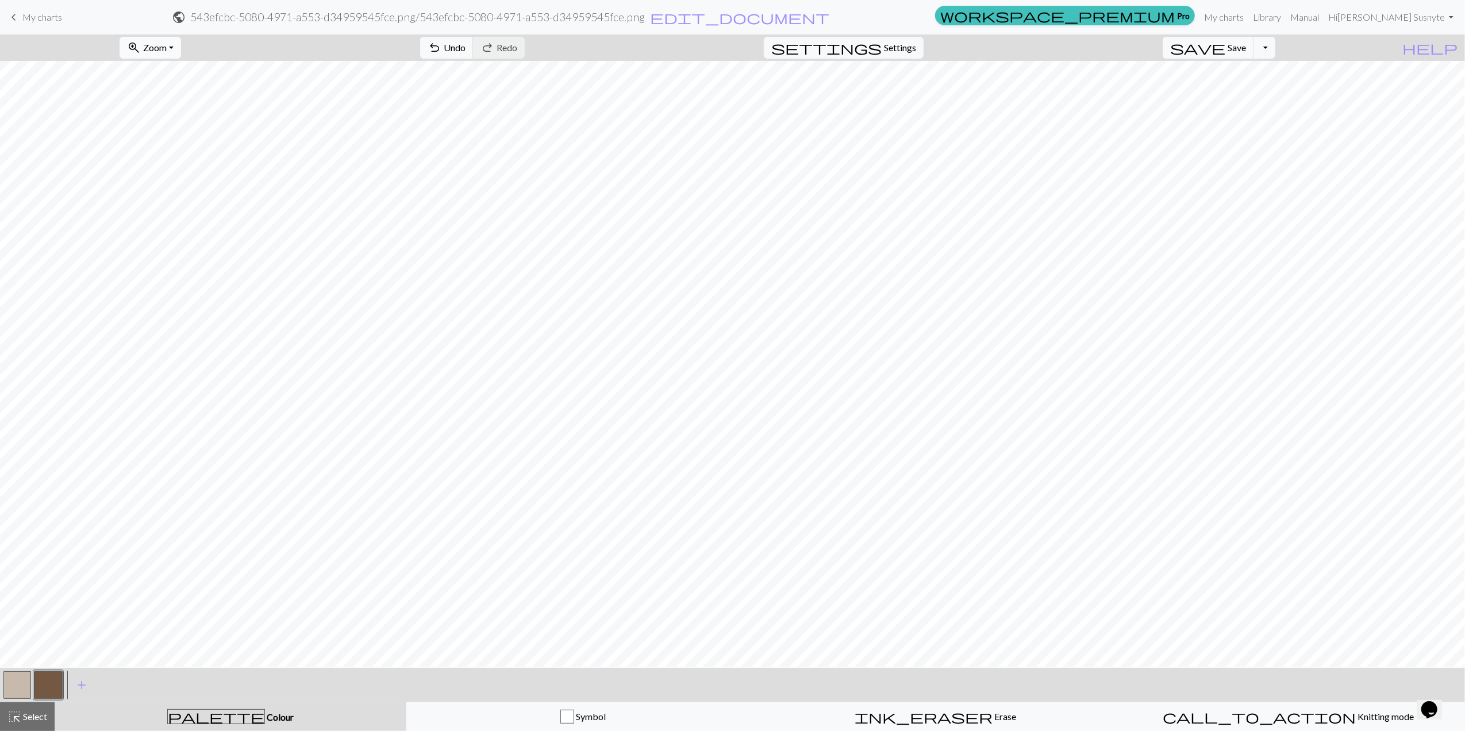
click at [163, 52] on button "zoom_in Zoom Zoom" at bounding box center [151, 48] width 62 height 22
click at [177, 200] on button "200%" at bounding box center [165, 194] width 91 height 18
click at [466, 44] on span "Undo" at bounding box center [455, 47] width 22 height 11
click at [466, 42] on span "Undo" at bounding box center [455, 47] width 22 height 11
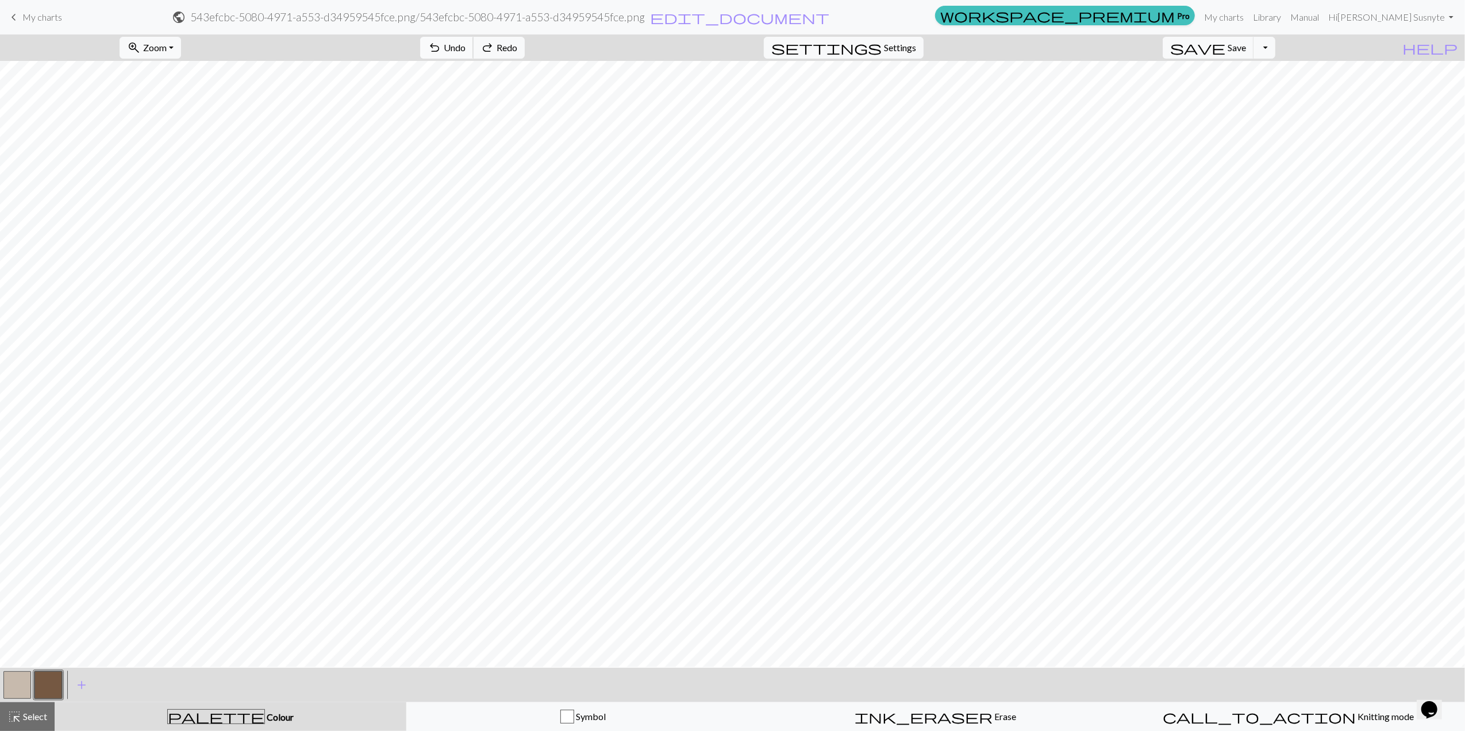
click at [466, 42] on span "Undo" at bounding box center [455, 47] width 22 height 11
click at [520, 42] on div "undo Undo Undo redo Redo Redo" at bounding box center [473, 47] width 122 height 26
click at [519, 40] on div "undo Undo Undo redo Redo Redo" at bounding box center [473, 47] width 122 height 26
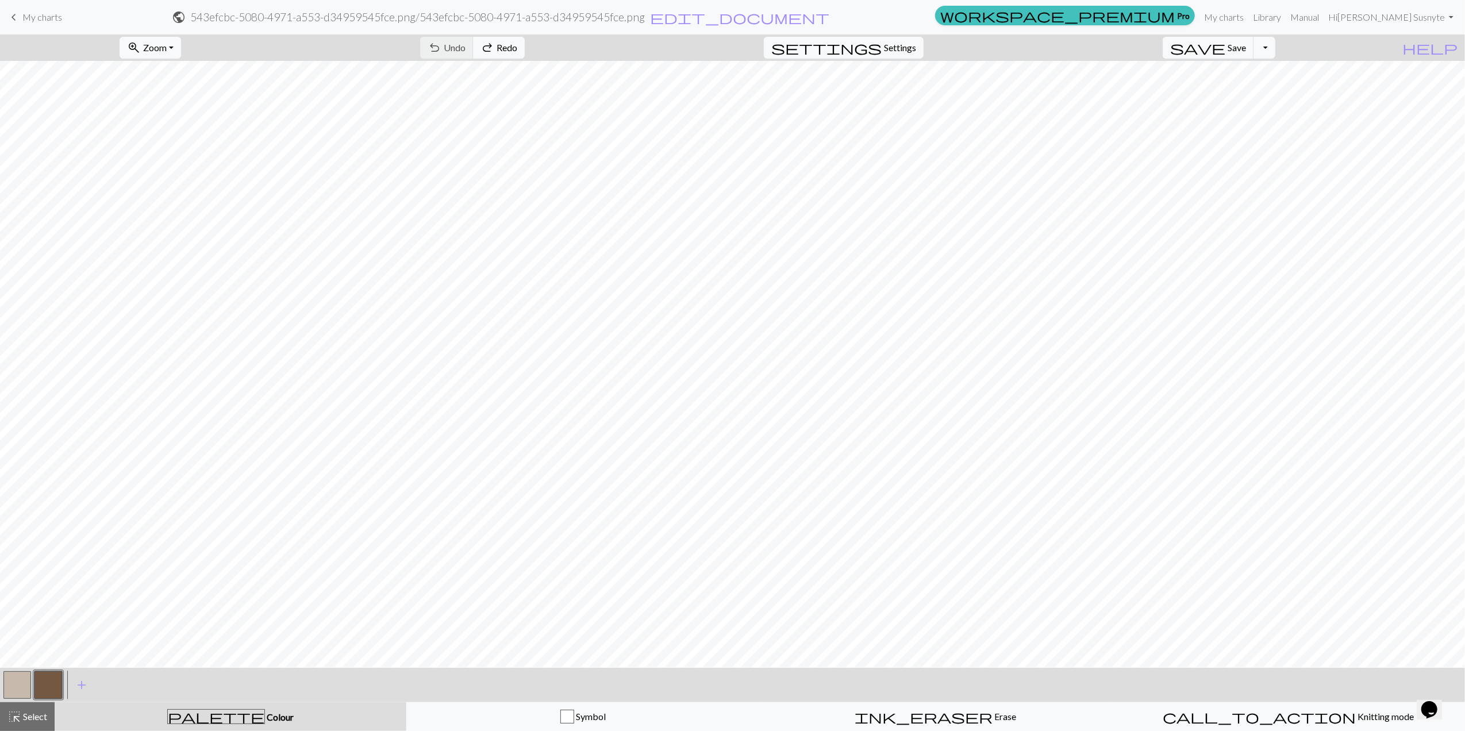
click at [519, 40] on div "undo Undo Undo redo Redo Redo" at bounding box center [473, 47] width 122 height 26
click at [441, 49] on span "undo" at bounding box center [435, 48] width 14 height 16
click at [499, 49] on div "undo Undo Undo redo Redo Redo" at bounding box center [473, 47] width 122 height 26
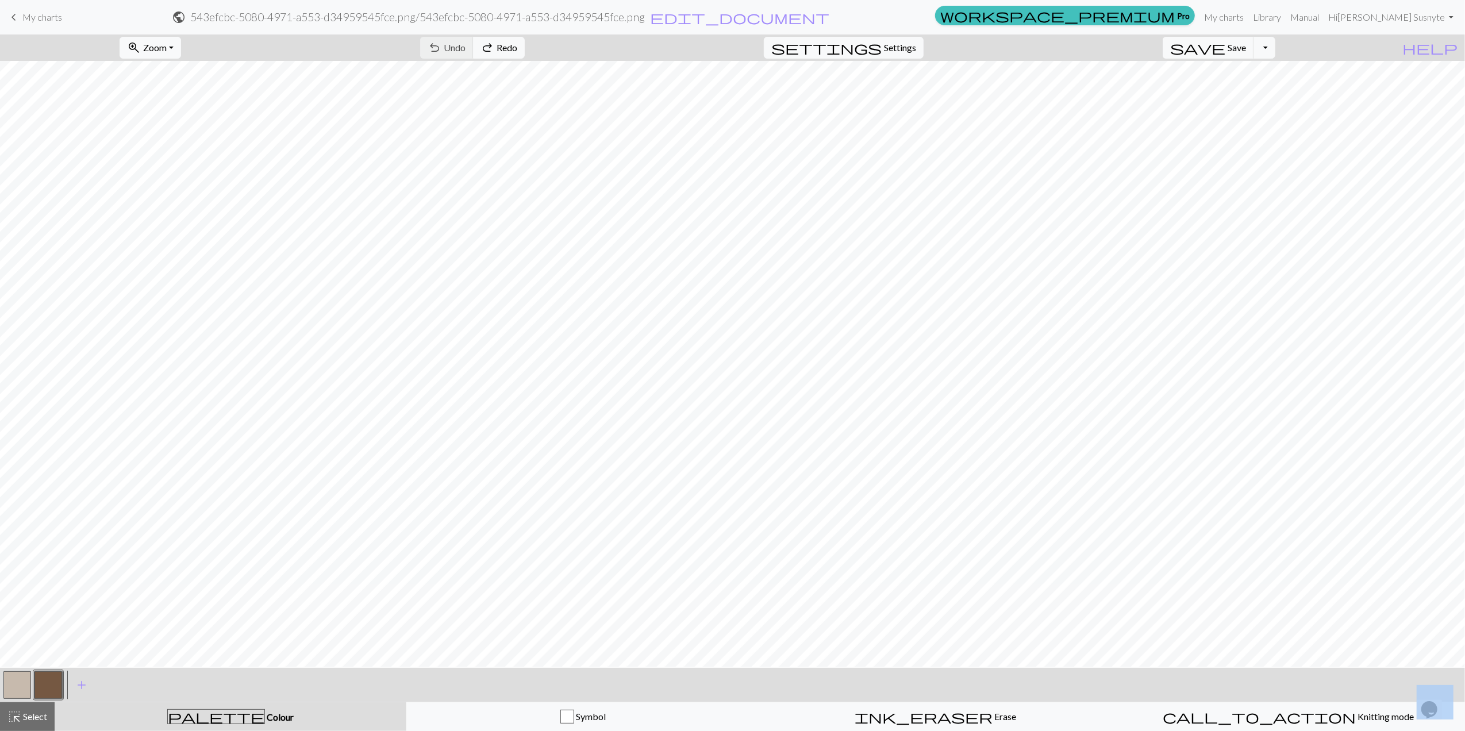
click at [499, 49] on div "undo Undo Undo redo Redo Redo" at bounding box center [473, 47] width 122 height 26
